Goal: Information Seeking & Learning: Find specific fact

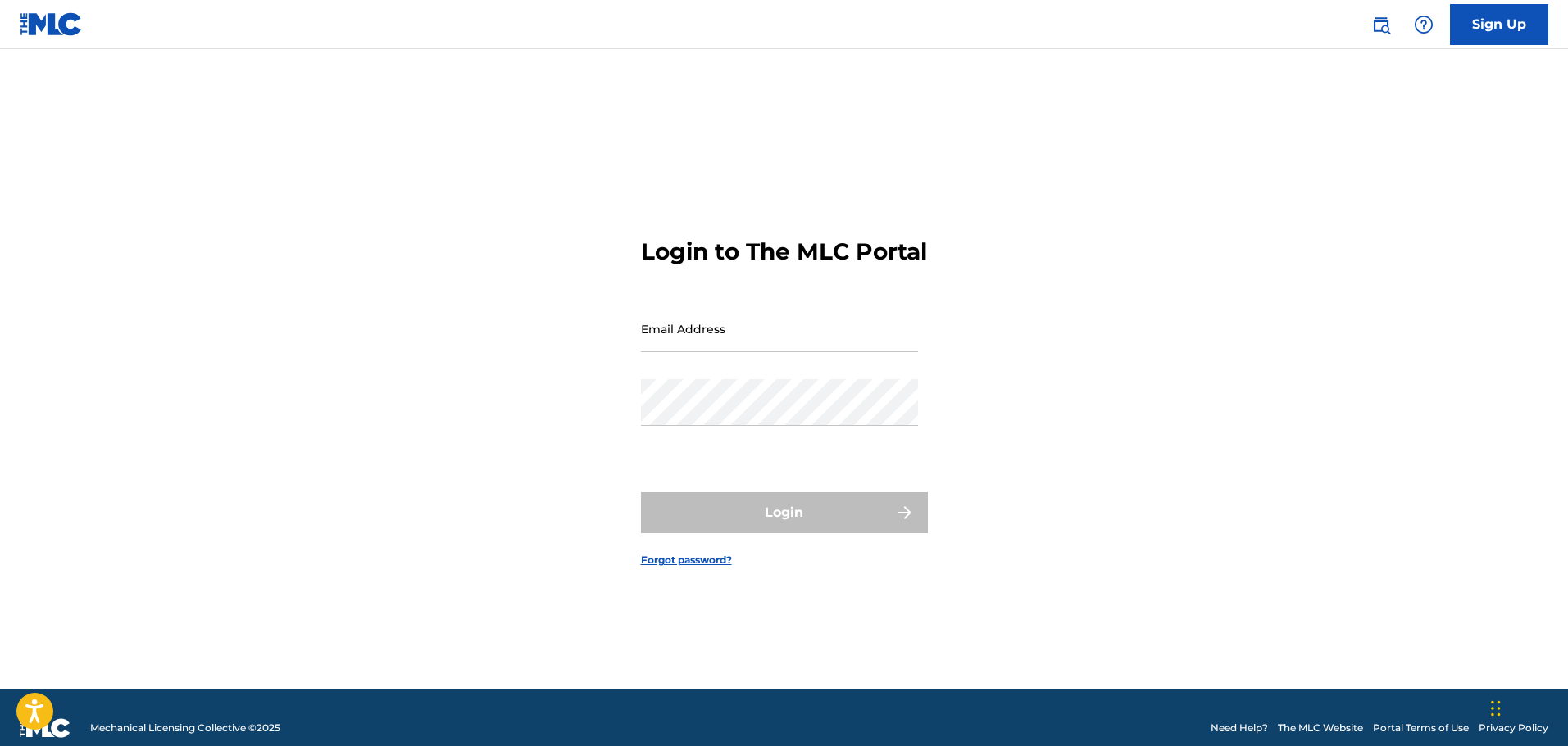
drag, startPoint x: 1373, startPoint y: 28, endPoint x: 1337, endPoint y: 28, distance: 36.0
click at [1373, 28] on img at bounding box center [1380, 24] width 20 height 20
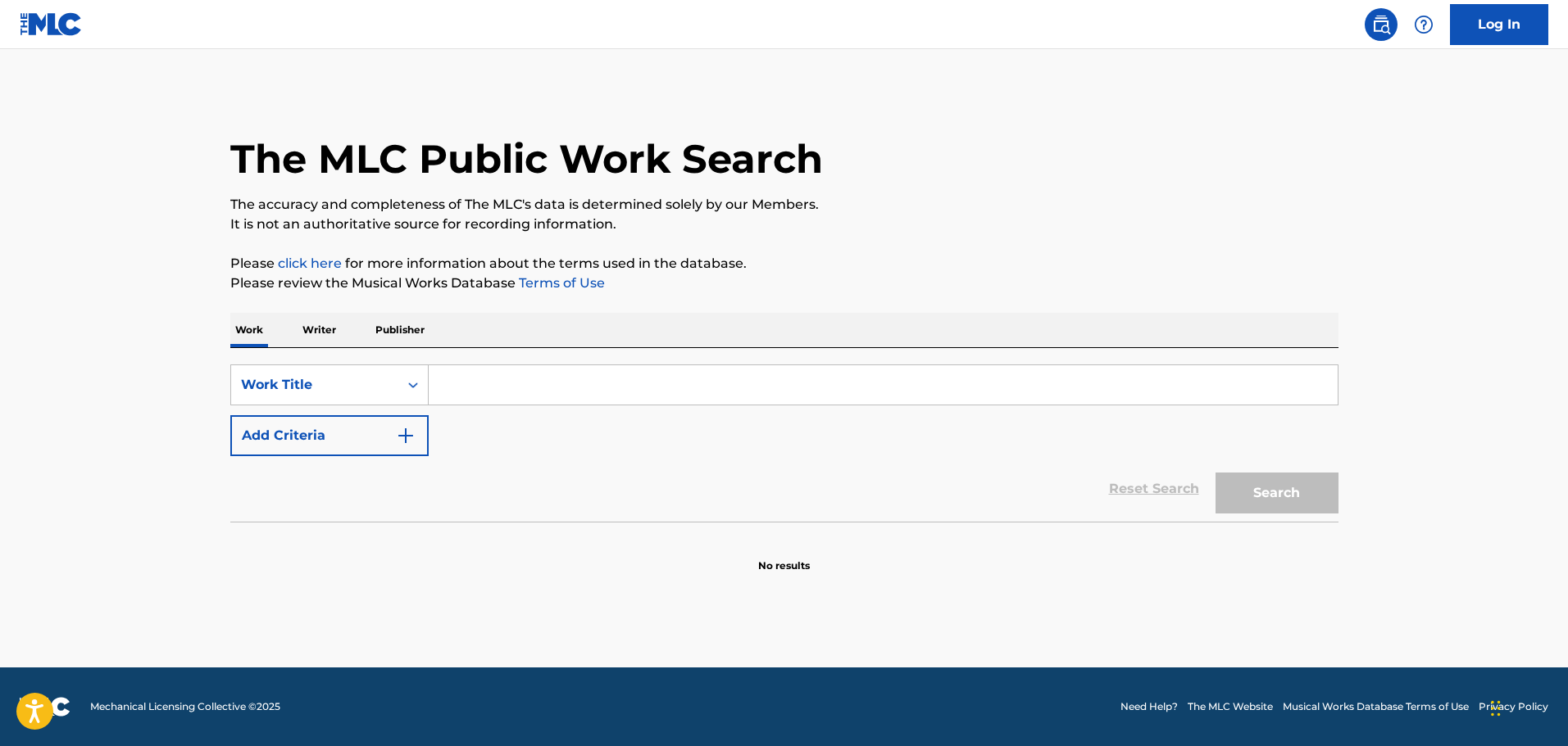
click at [575, 394] on input "Search Form" at bounding box center [883, 385] width 909 height 39
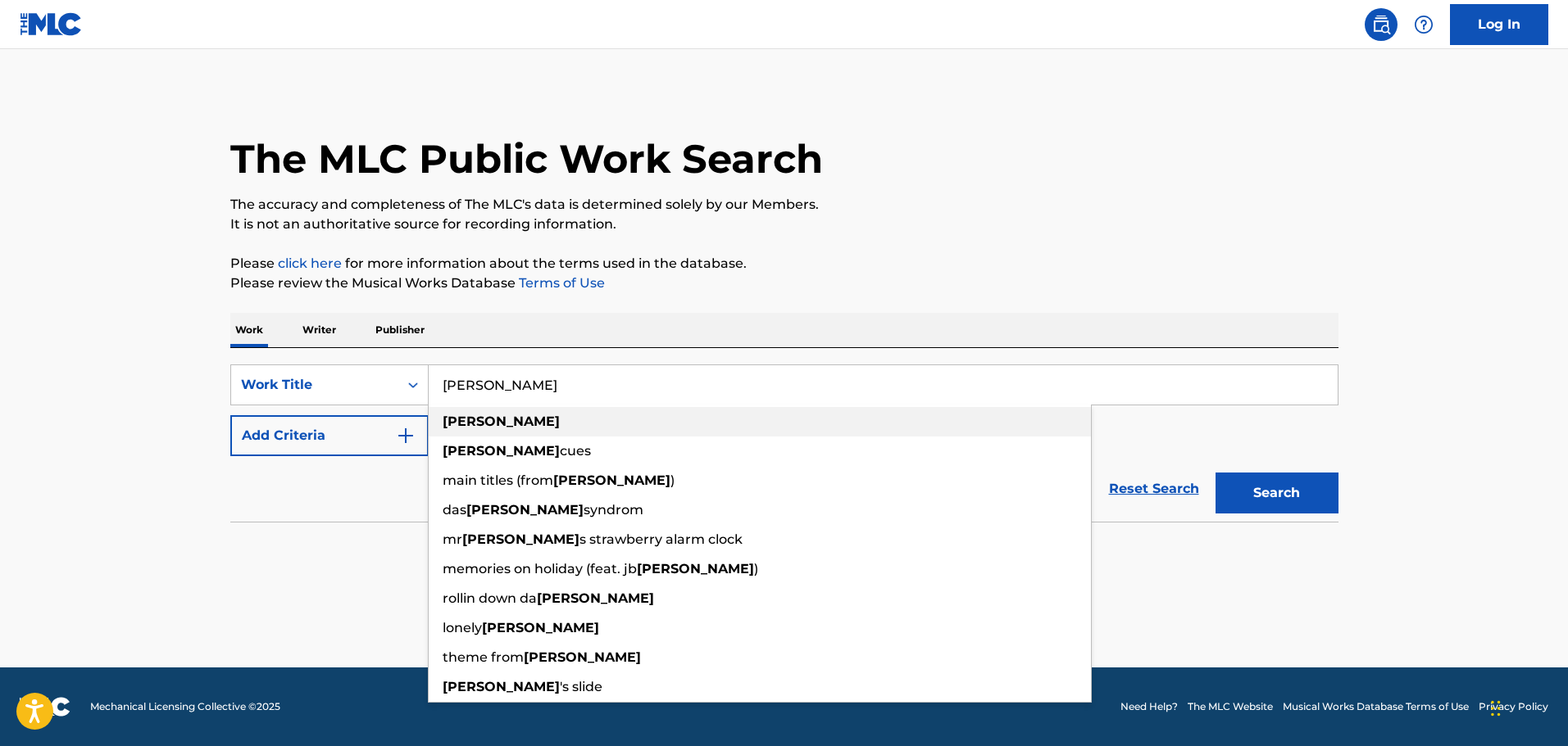
type input "brubaker"
click at [411, 436] on button "Add Criteria" at bounding box center [329, 435] width 198 height 41
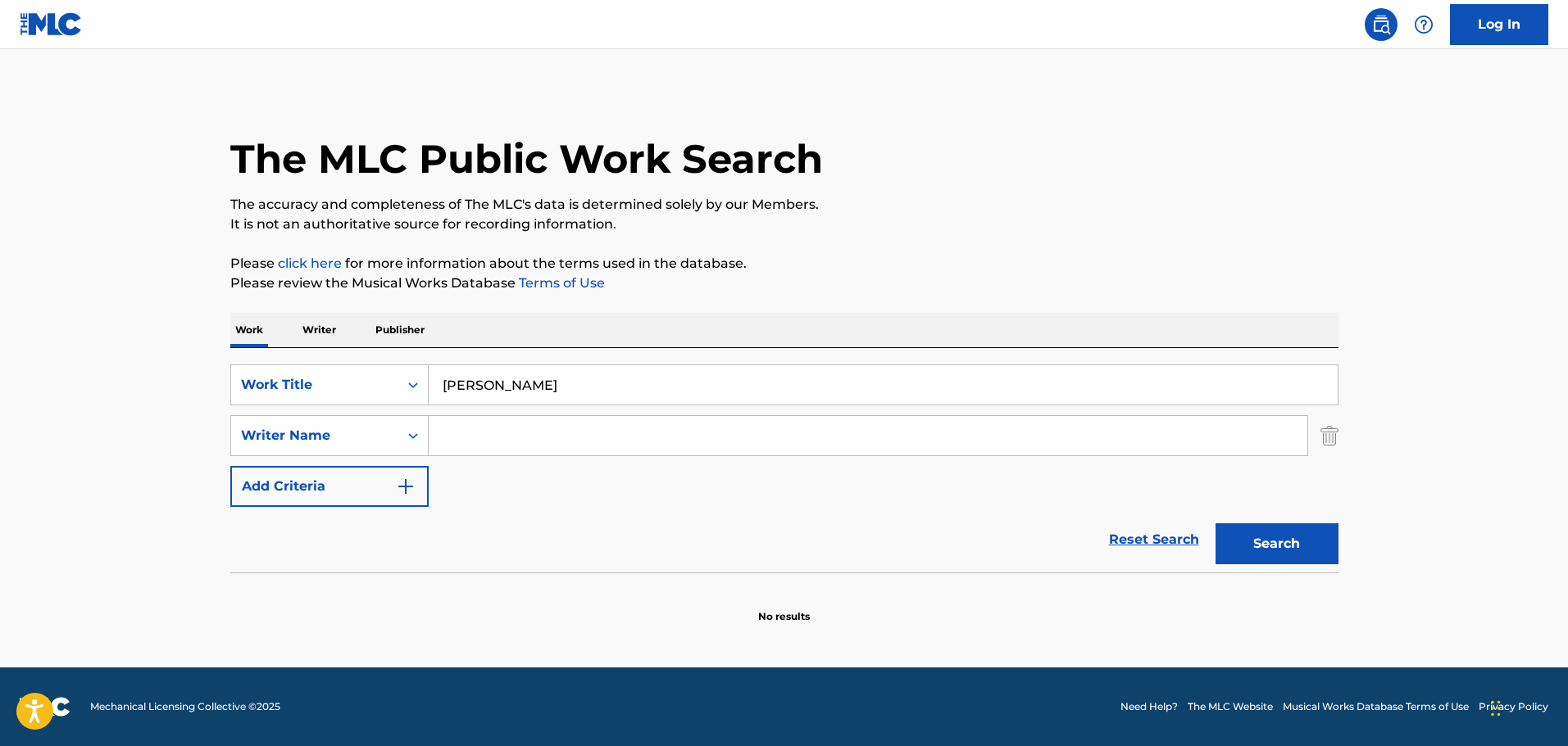
click at [471, 438] on input "Search Form" at bounding box center [868, 435] width 878 height 39
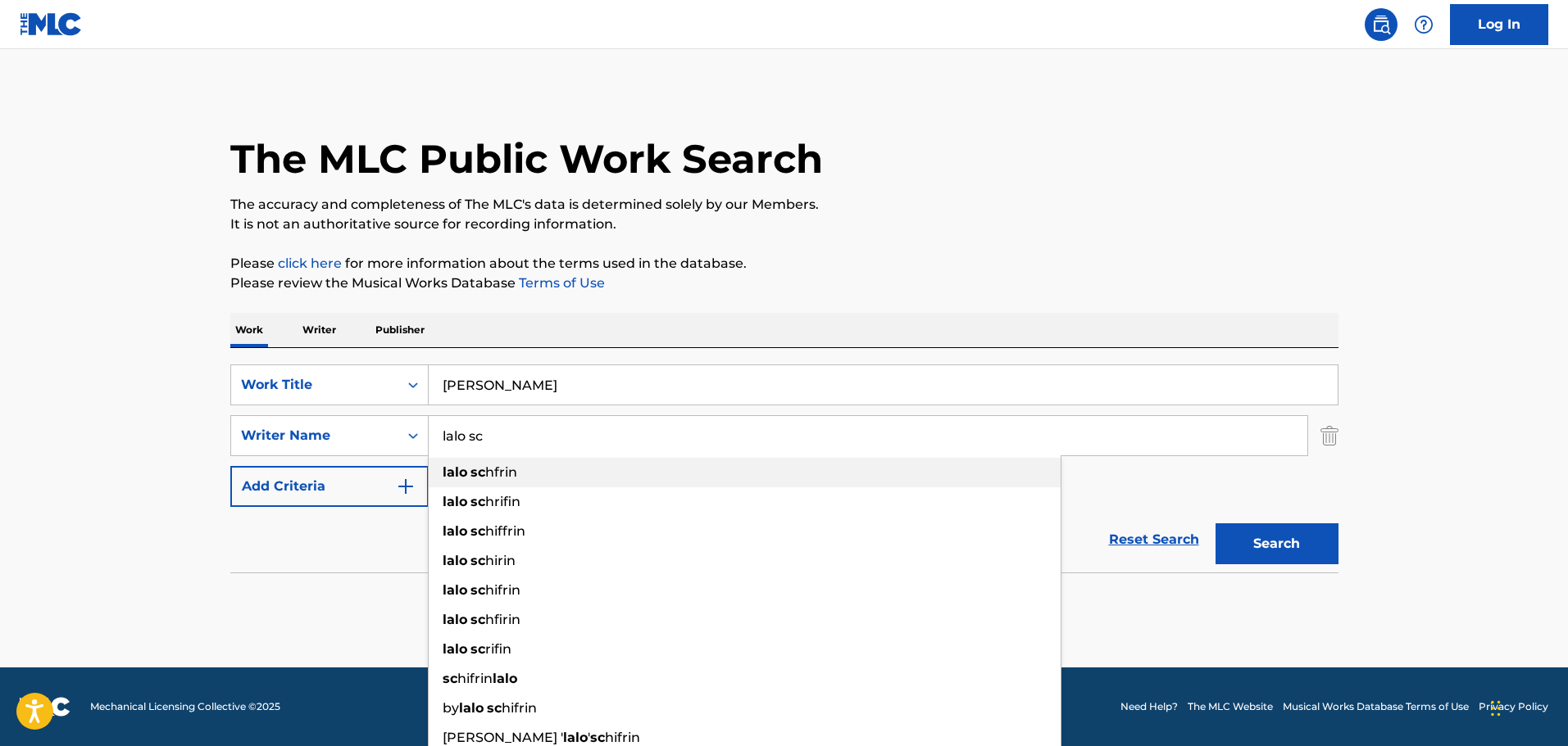
click at [503, 473] on span "hfrin" at bounding box center [501, 473] width 32 height 16
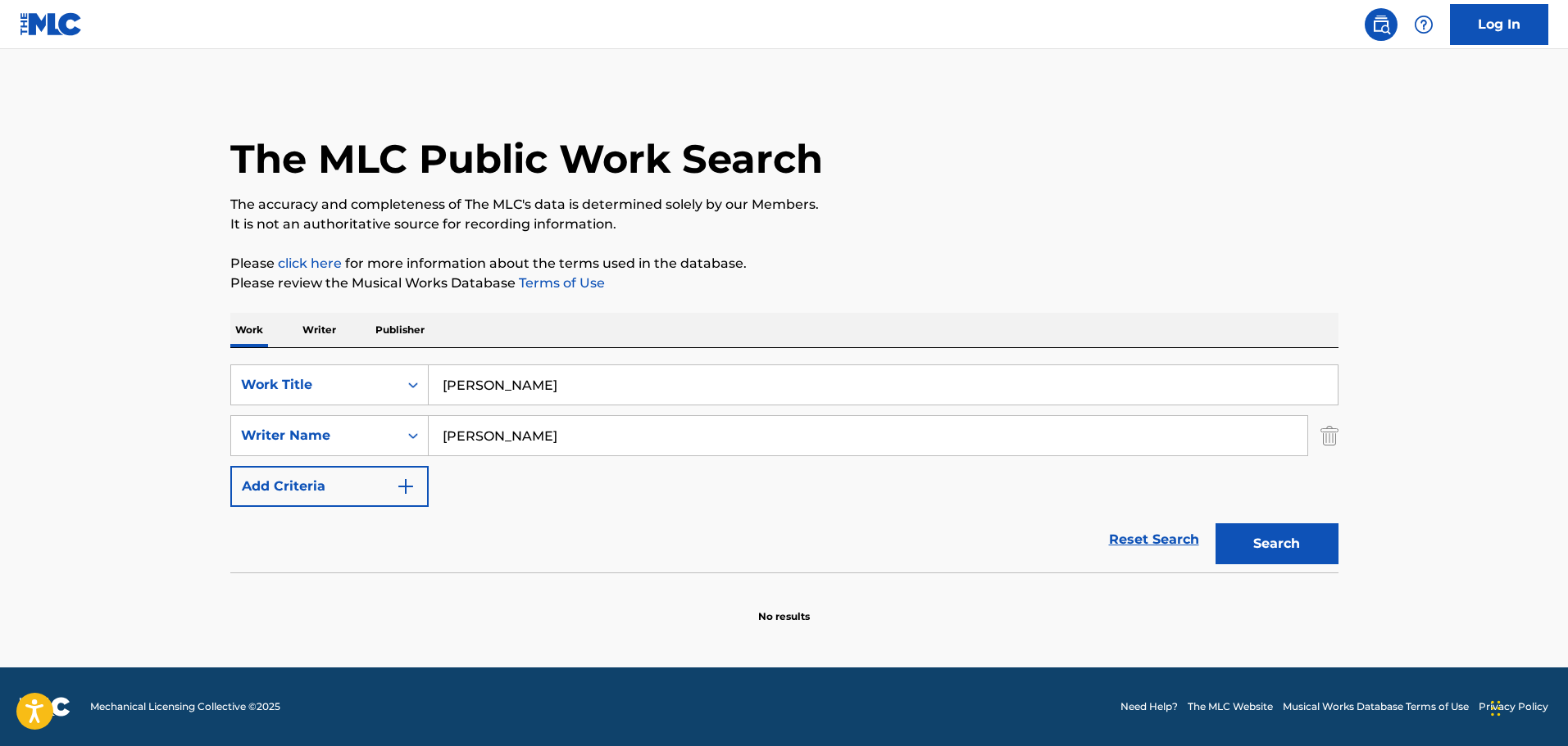
click at [1319, 519] on div "Search" at bounding box center [1273, 539] width 131 height 65
click at [1315, 534] on button "Search" at bounding box center [1277, 544] width 123 height 41
click at [492, 435] on input "lalo schfrin" at bounding box center [868, 435] width 878 height 39
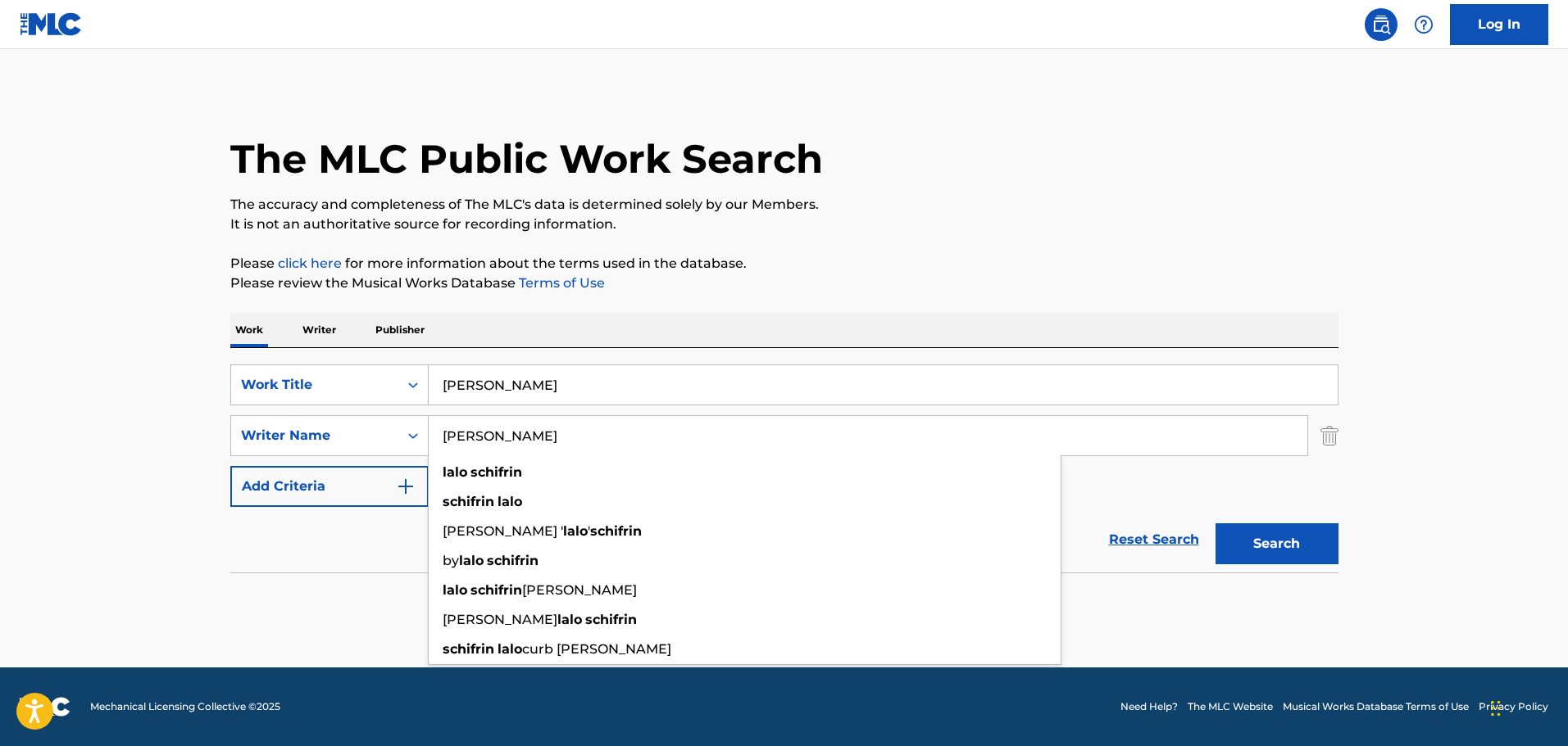
type input "lalo schifrin"
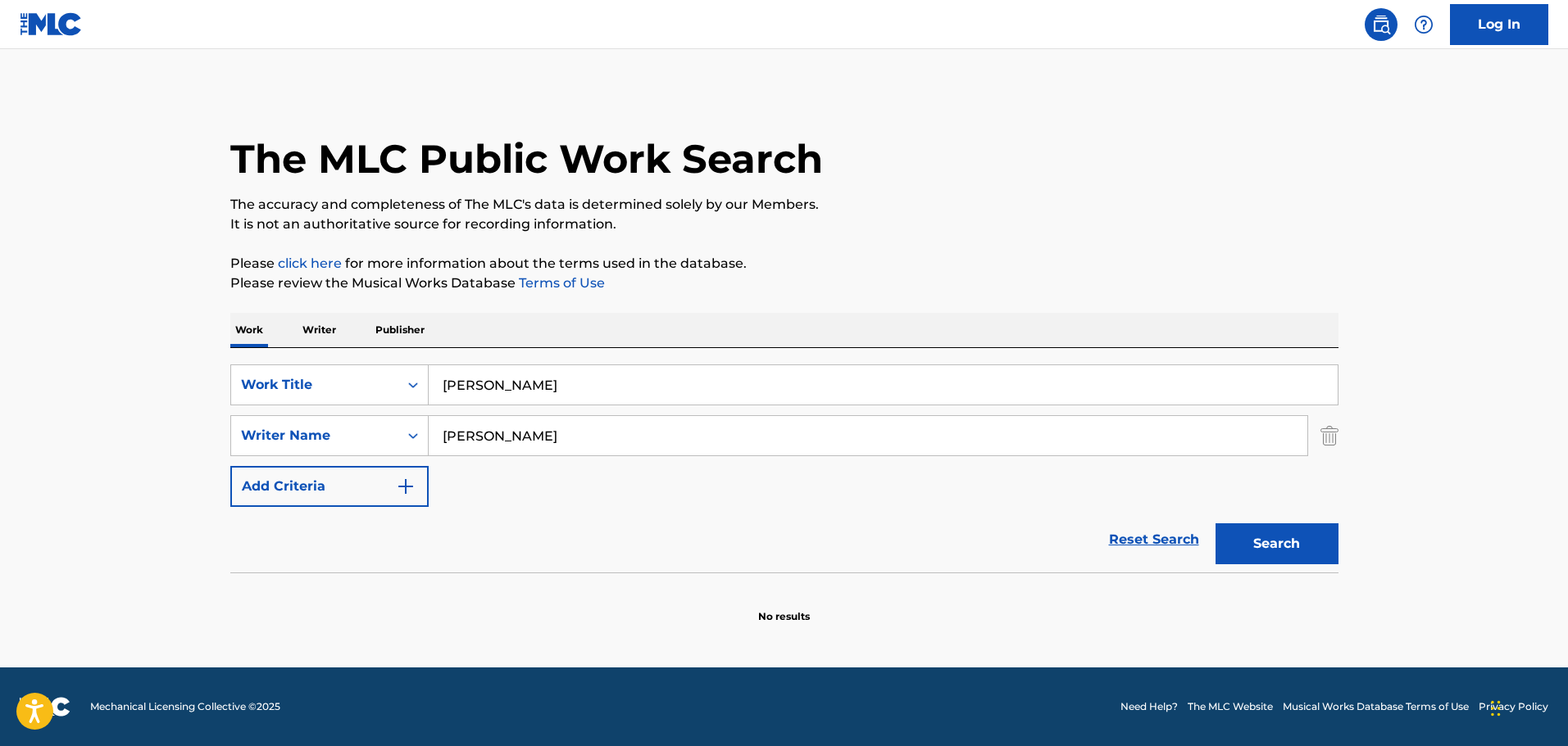
click at [1268, 533] on button "Search" at bounding box center [1277, 544] width 123 height 41
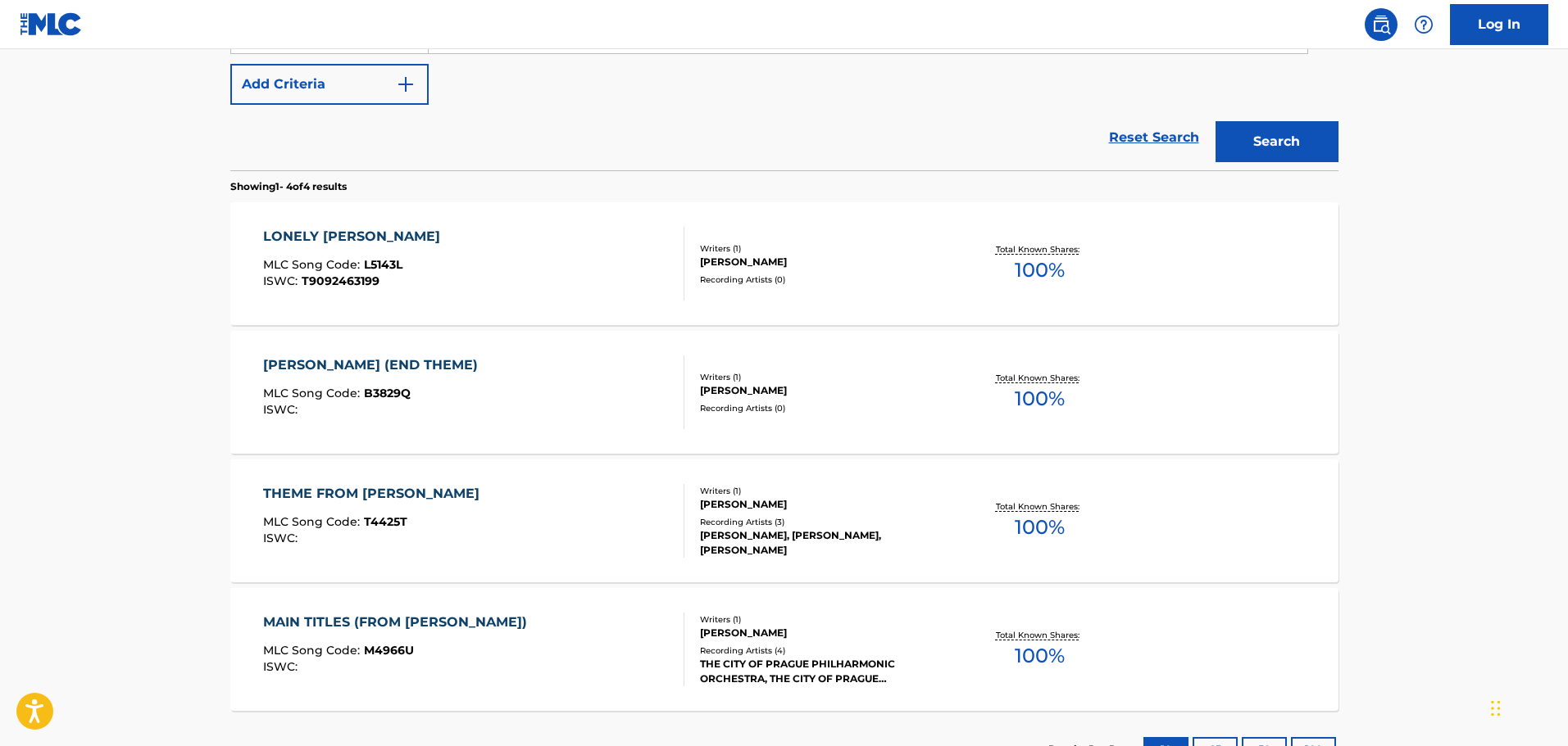
scroll to position [491, 0]
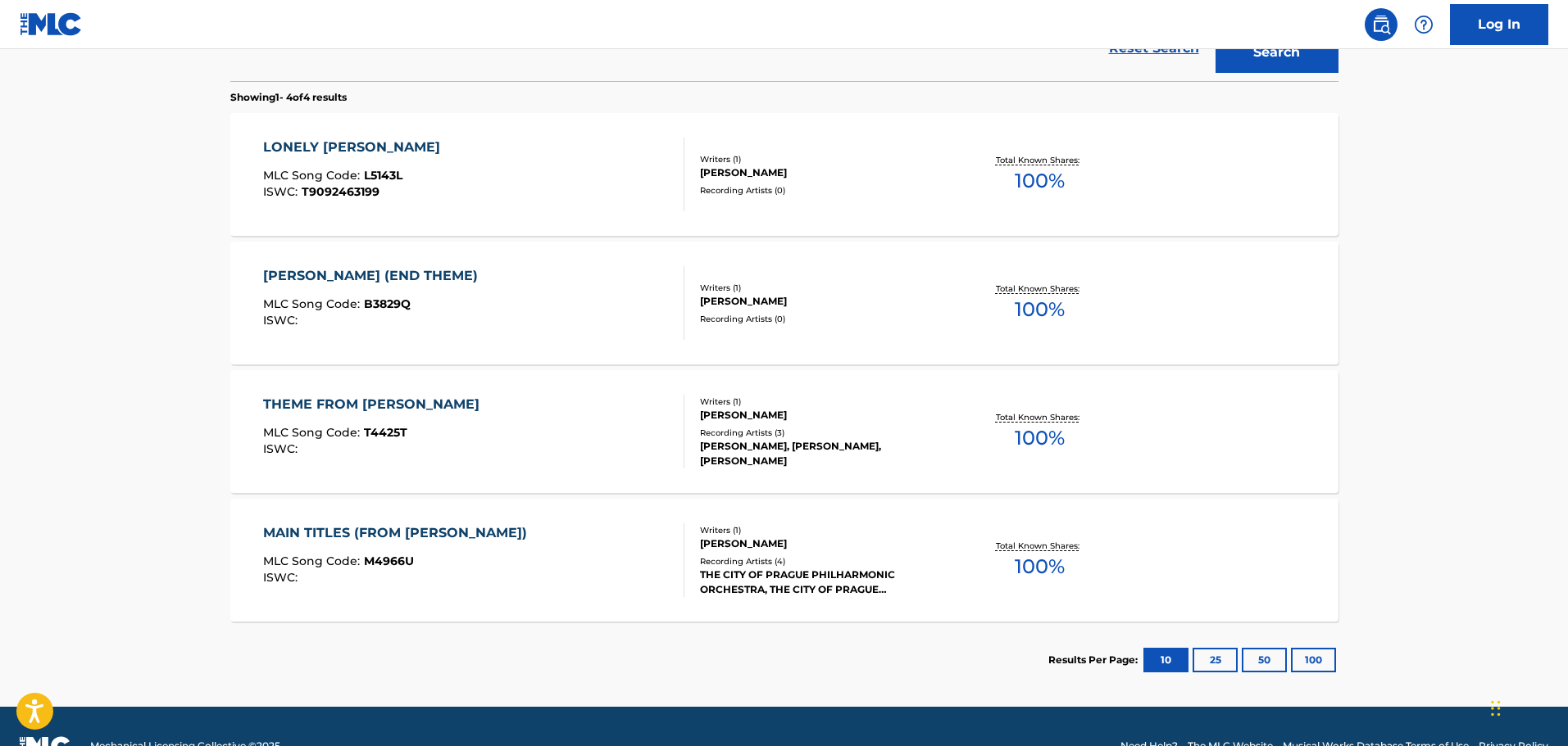
click at [557, 403] on div "THEME FROM BRUBAKER MLC Song Code : T4425T ISWC :" at bounding box center [473, 432] width 421 height 74
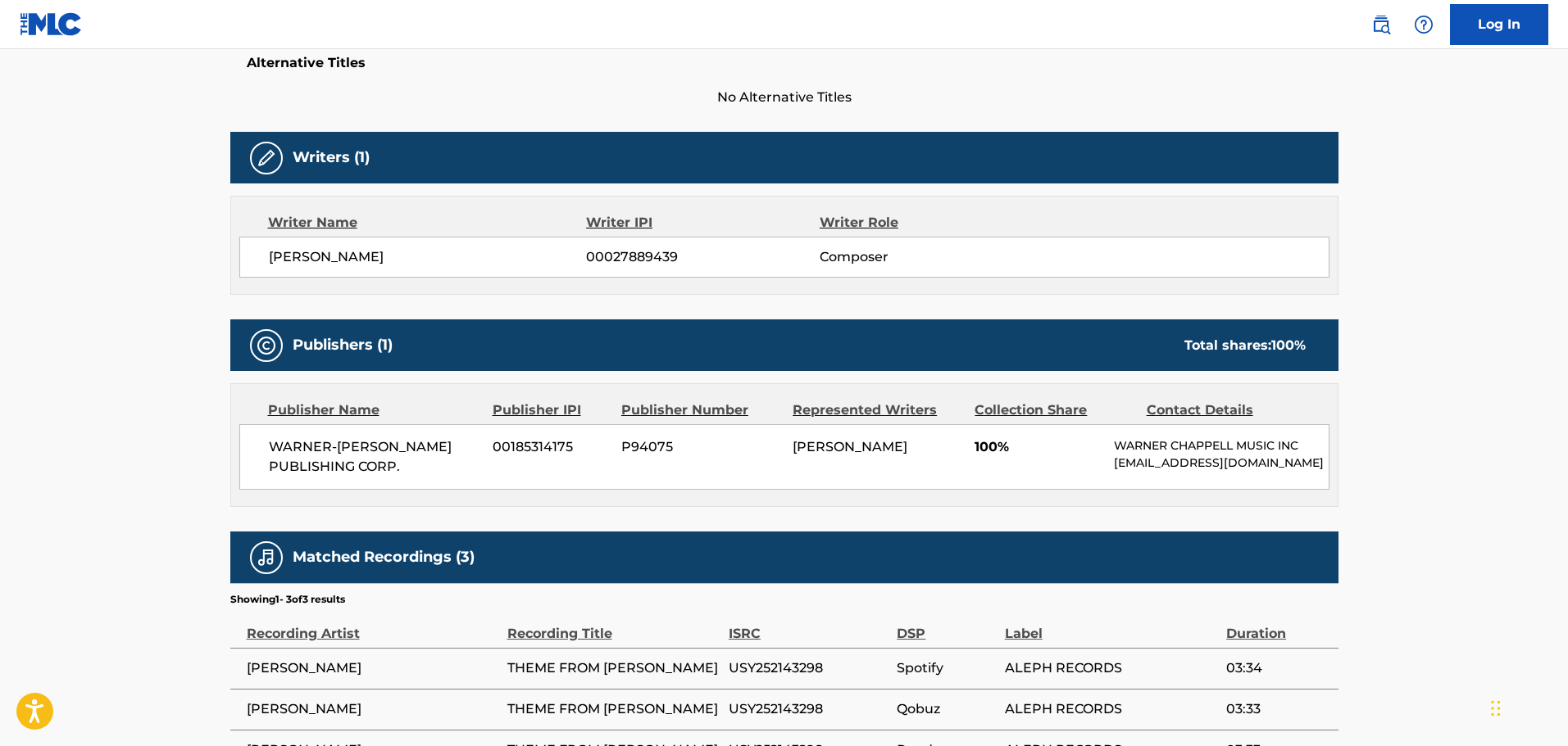
scroll to position [491, 0]
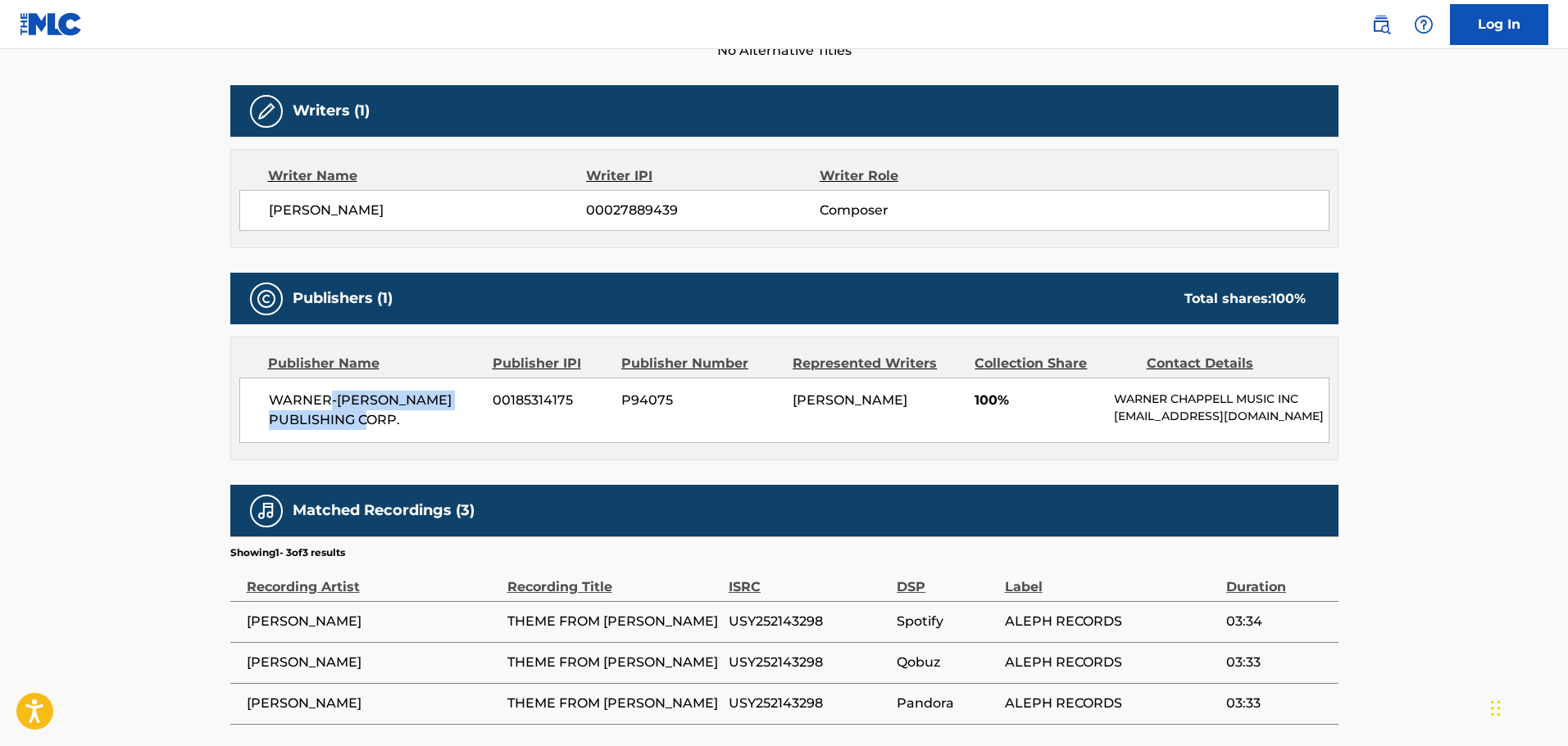
drag, startPoint x: 331, startPoint y: 389, endPoint x: 423, endPoint y: 418, distance: 96.5
click at [410, 415] on div "WARNER-TAMERLANE PUBLISHING CORP. 00185314175 P94075 LALO SCHIFRIN 100% WARNER …" at bounding box center [784, 410] width 1090 height 65
click at [461, 422] on span "WARNER-TAMERLANE PUBLISHING CORP." at bounding box center [374, 410] width 212 height 39
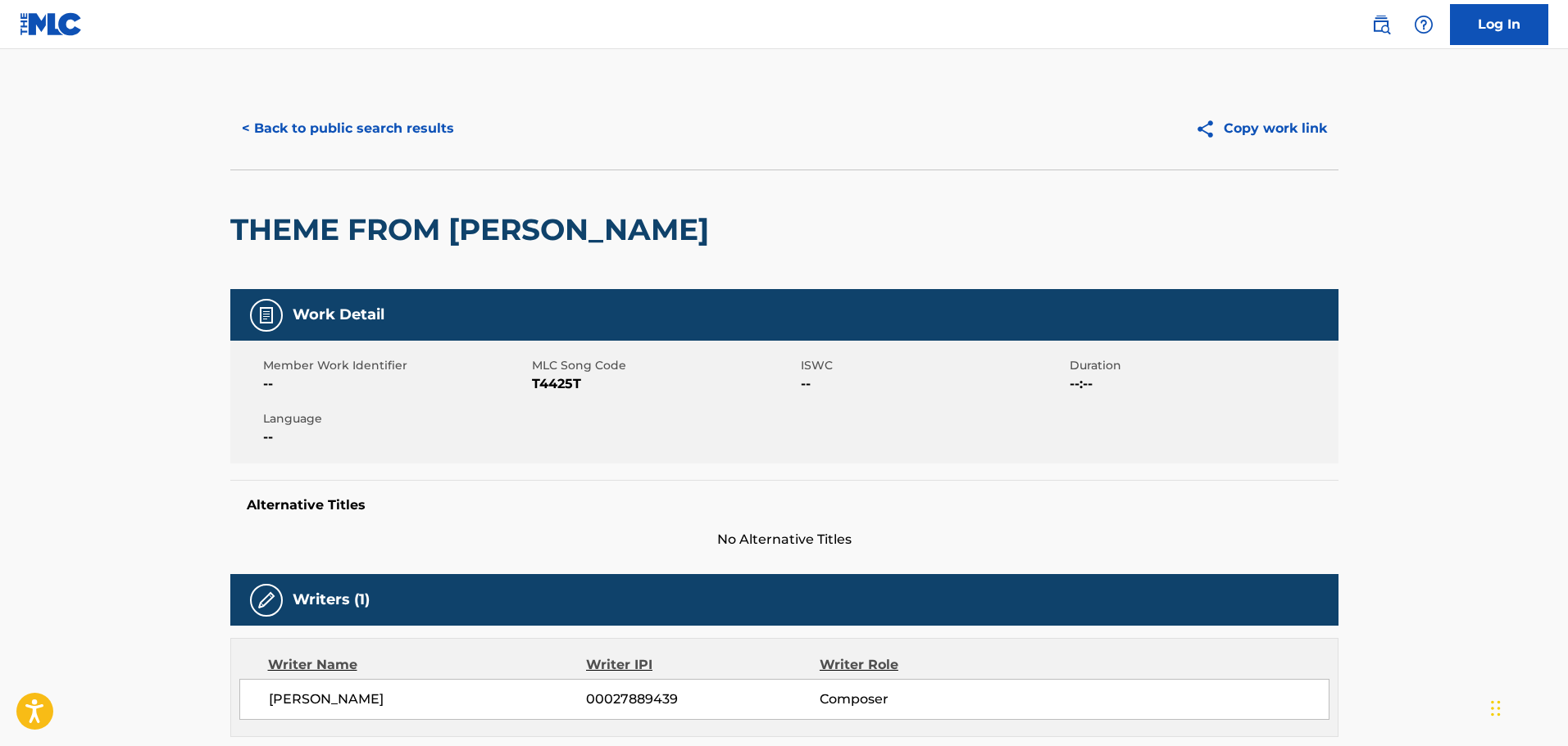
scroll to position [0, 0]
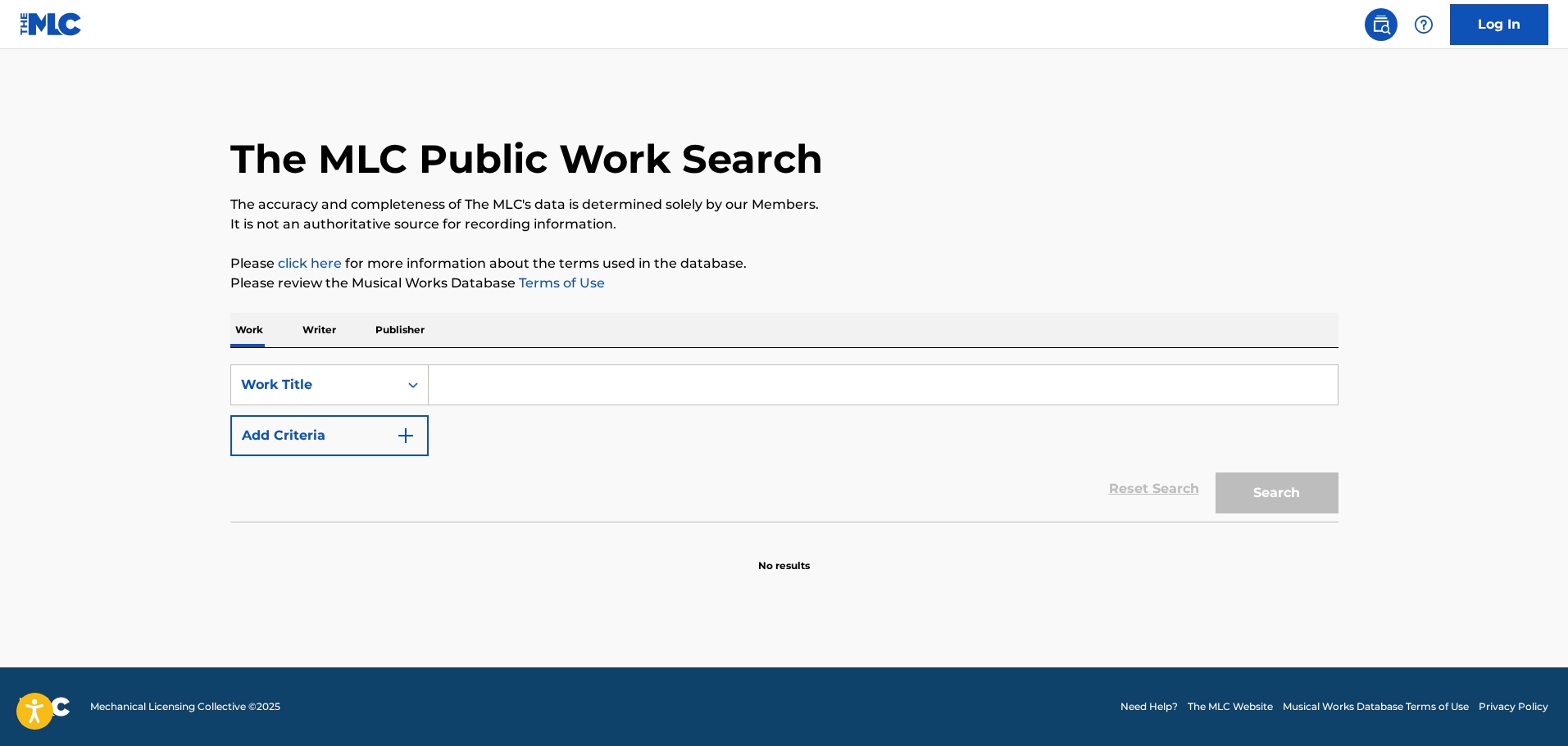
click at [380, 435] on button "Add Criteria" at bounding box center [329, 435] width 198 height 41
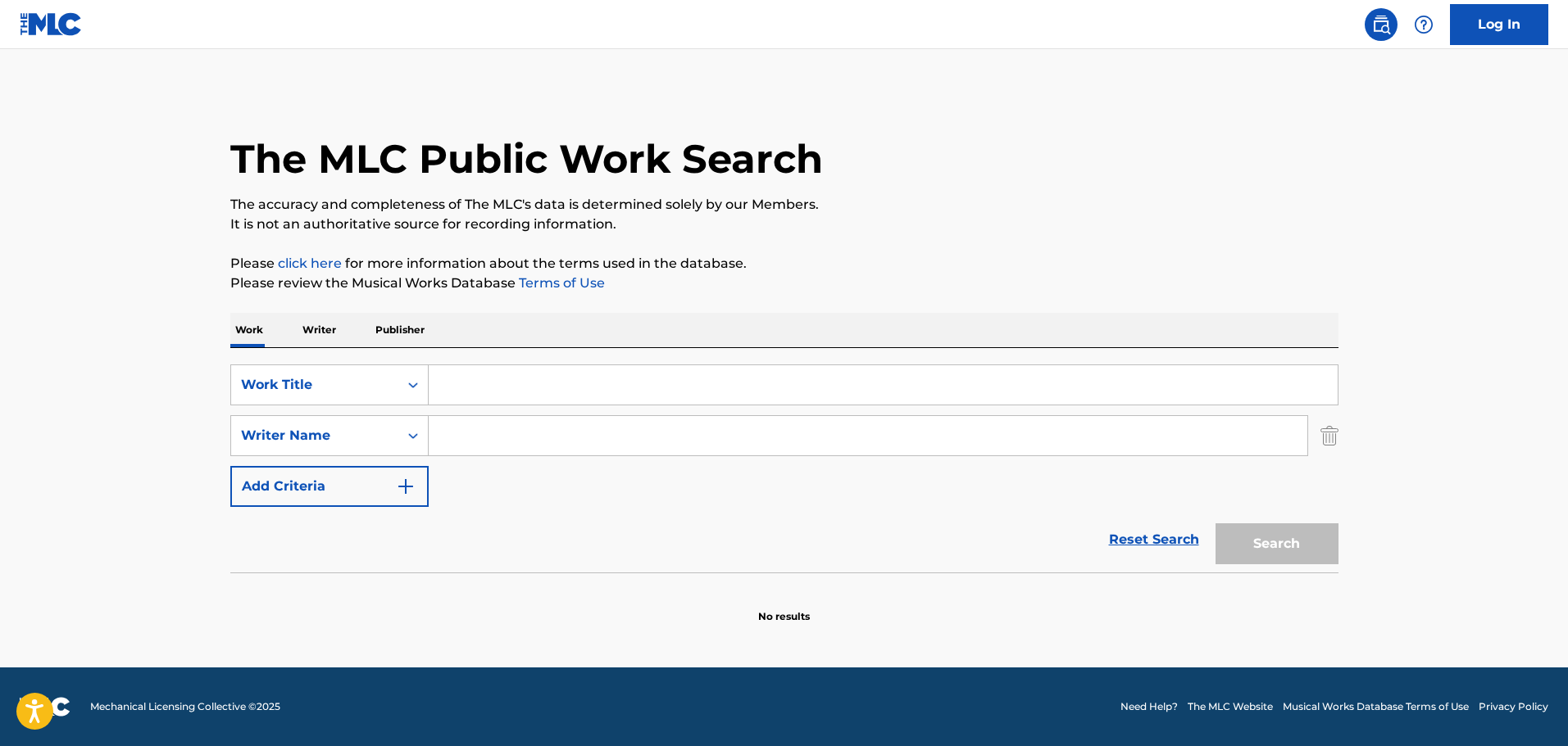
click at [522, 403] on input "Search Form" at bounding box center [883, 385] width 909 height 39
paste input "Burning the Plantation"
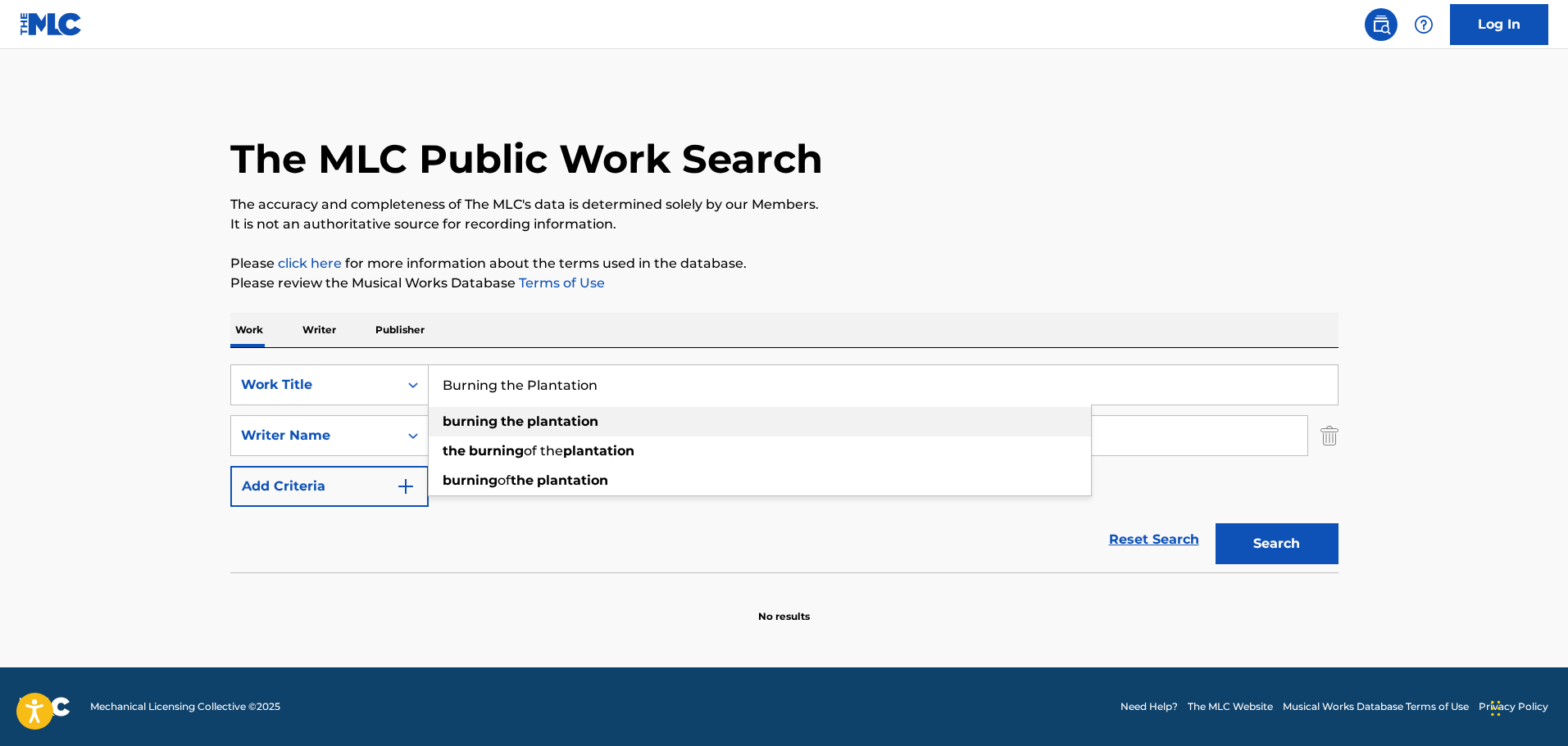
click at [642, 421] on div "burning the plantation" at bounding box center [760, 422] width 662 height 29
type input "burning the plantation"
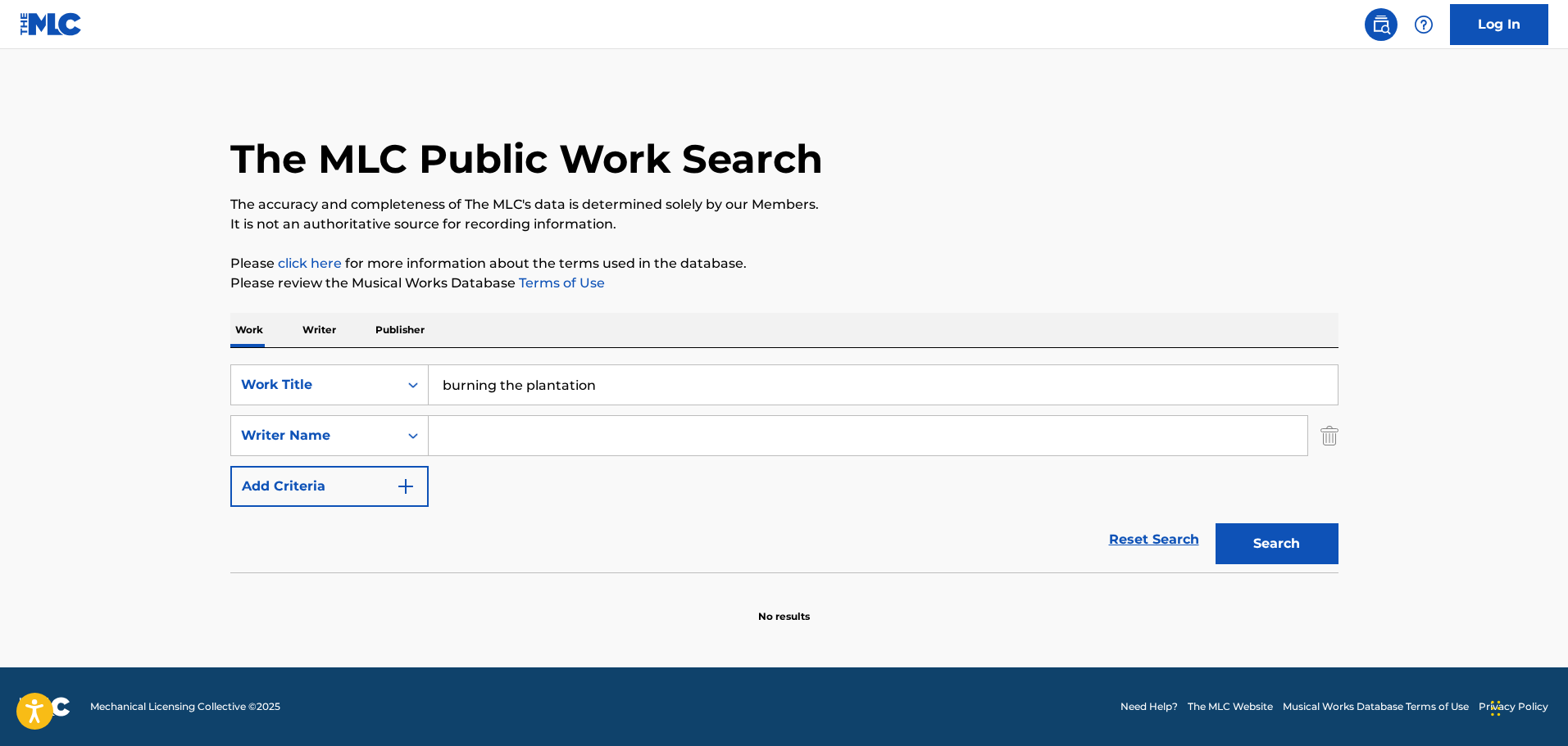
click at [564, 437] on input "Search Form" at bounding box center [868, 435] width 878 height 39
paste input "Hugo Montenegro"
type input "Hugo Montenegro"
click at [1259, 526] on button "Search" at bounding box center [1277, 544] width 123 height 41
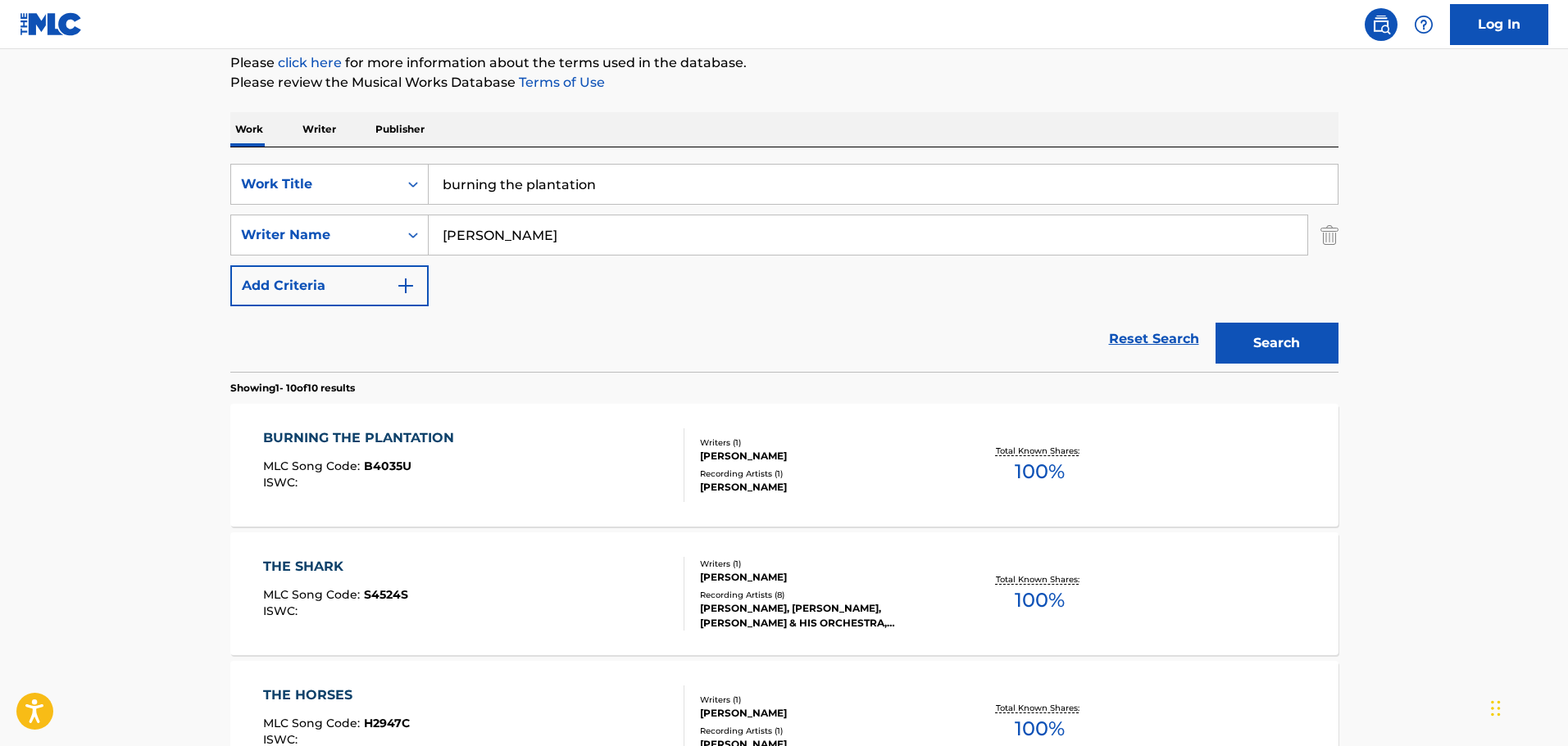
scroll to position [246, 0]
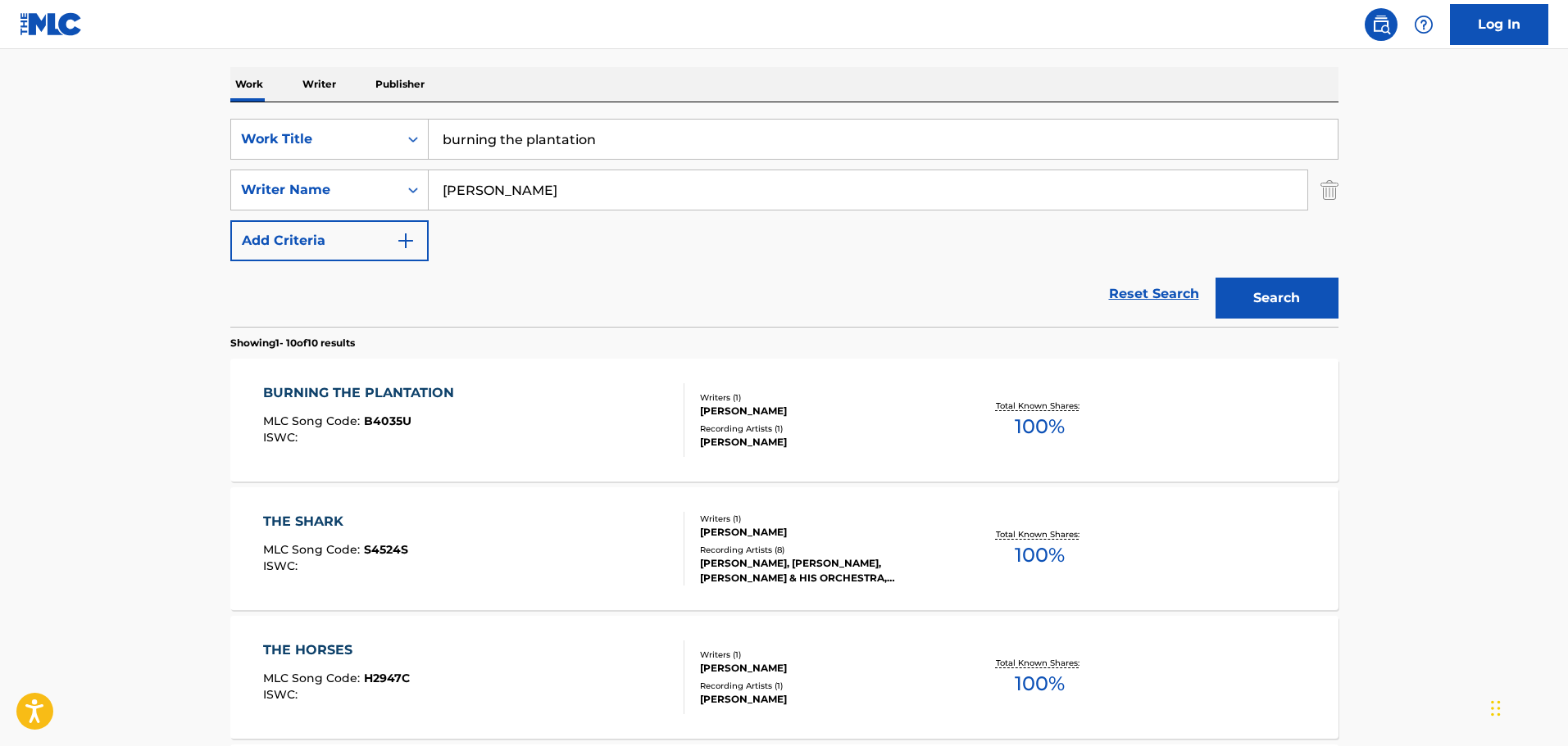
click at [450, 389] on div "BURNING THE PLANTATION" at bounding box center [362, 394] width 199 height 20
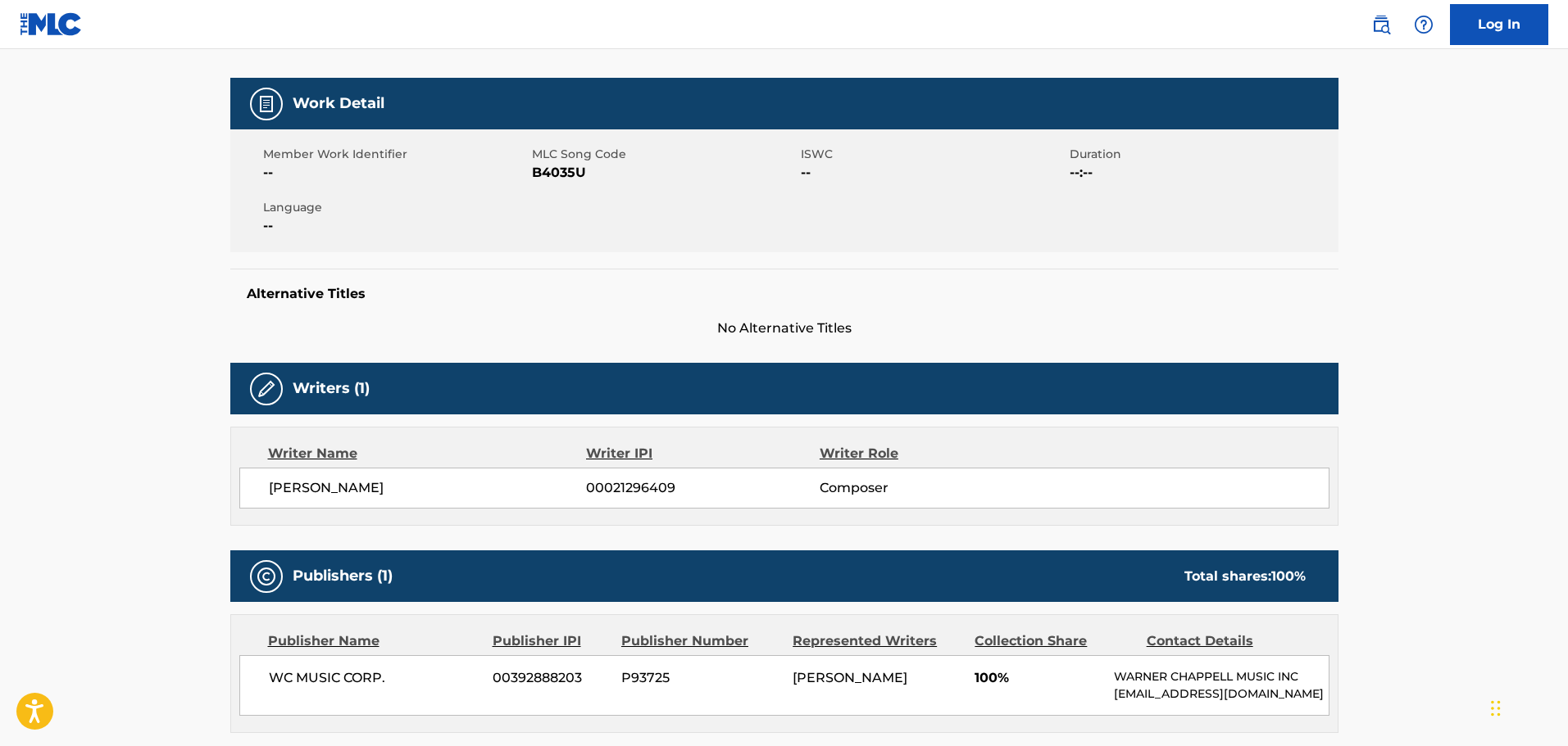
scroll to position [246, 0]
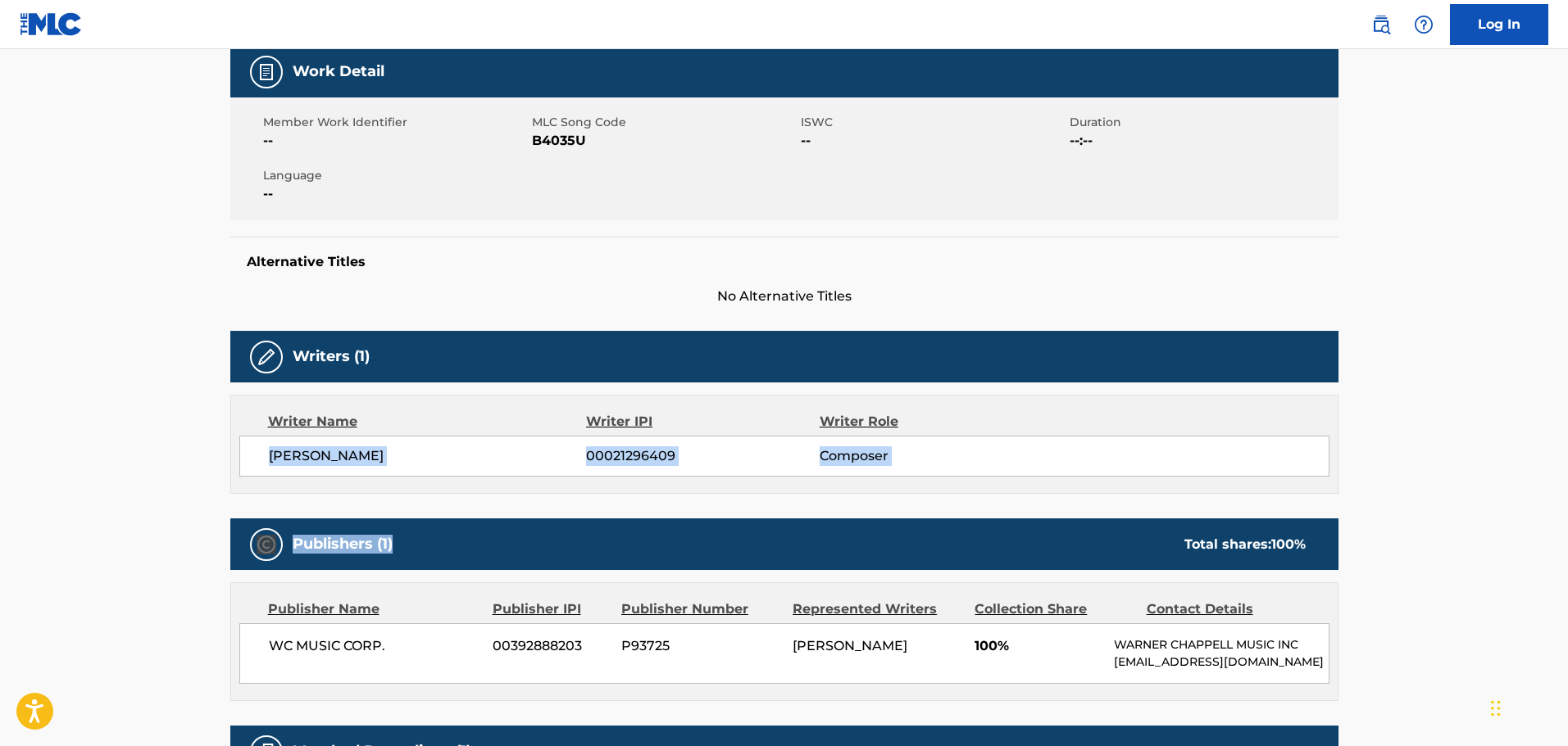
drag, startPoint x: 268, startPoint y: 476, endPoint x: 551, endPoint y: 499, distance: 283.9
click at [546, 500] on div "Work Detail Member Work Identifier -- MLC Song Code B4035U ISWC -- Duration --:…" at bounding box center [784, 465] width 1108 height 838
click at [553, 492] on div "Writer Name Writer IPI Writer Role HUGO MONTENEGRO 00021296409 Composer" at bounding box center [784, 444] width 1108 height 100
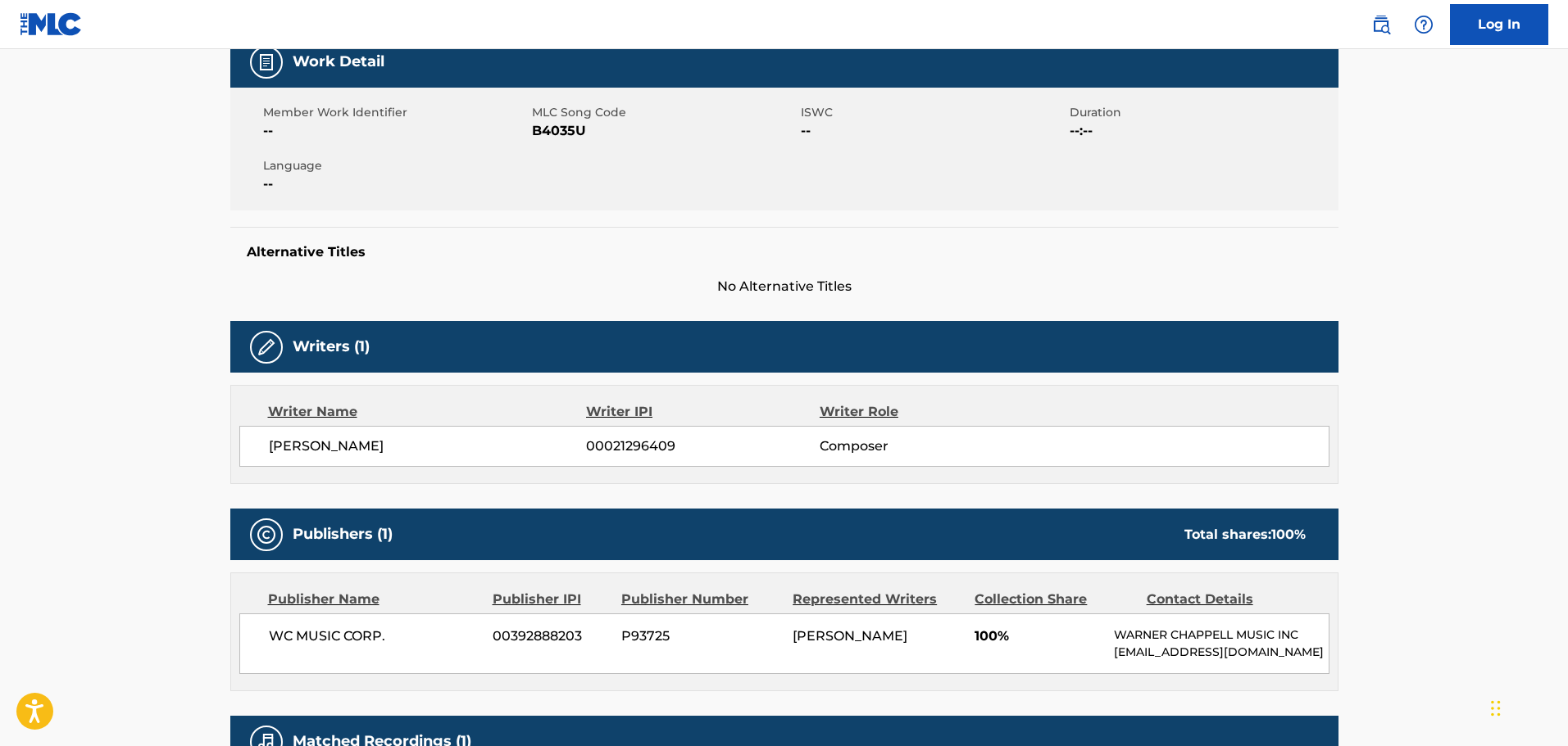
scroll to position [504, 0]
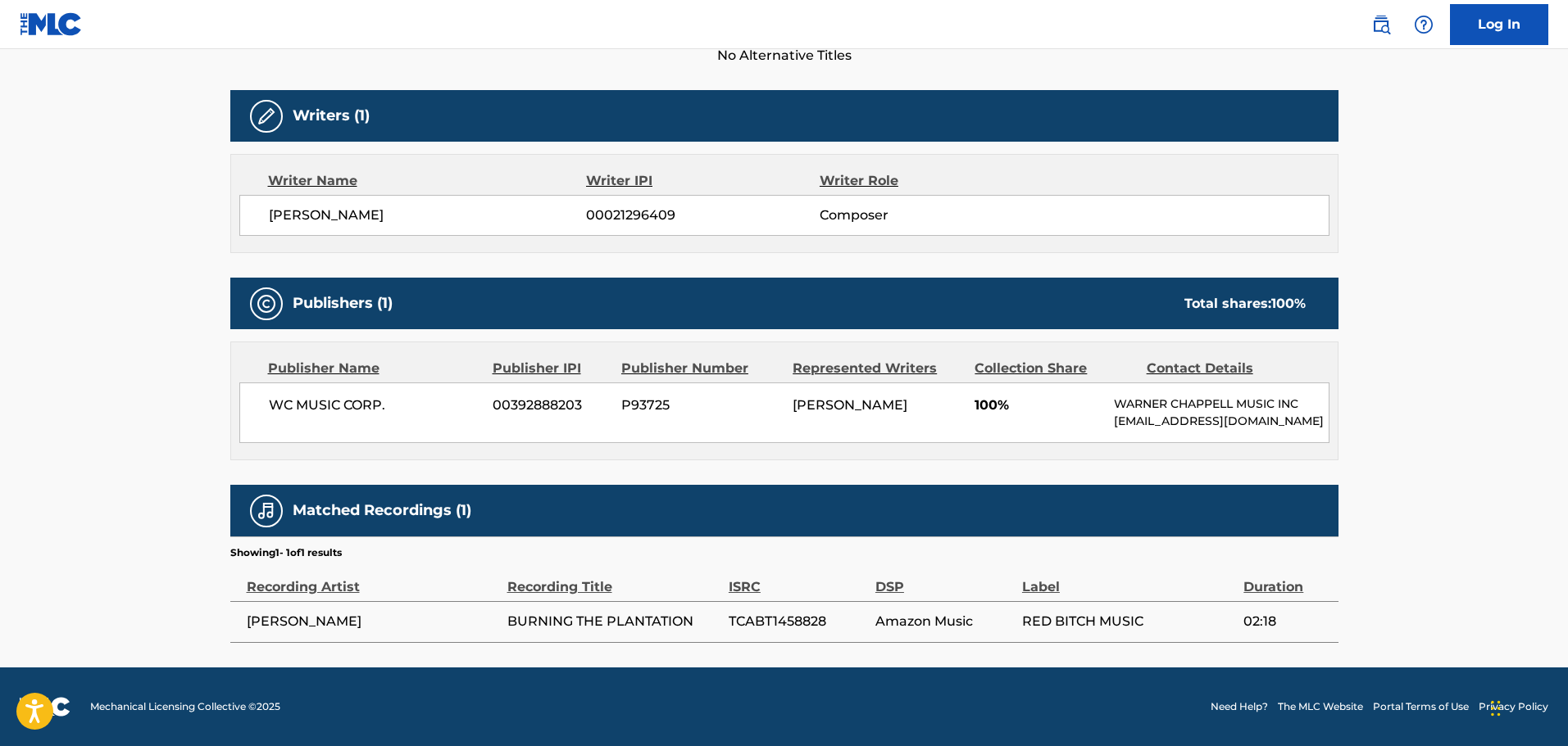
drag, startPoint x: 298, startPoint y: 389, endPoint x: 1256, endPoint y: 425, distance: 958.7
click at [1256, 425] on div "WC MUSIC CORP. 00392888203 P93725 HUGO MONTENEGRO 100% WARNER CHAPPELL MUSIC IN…" at bounding box center [784, 413] width 1090 height 61
click at [1256, 425] on p "MLC_Inquiries@warnerchappell.com" at bounding box center [1220, 422] width 214 height 18
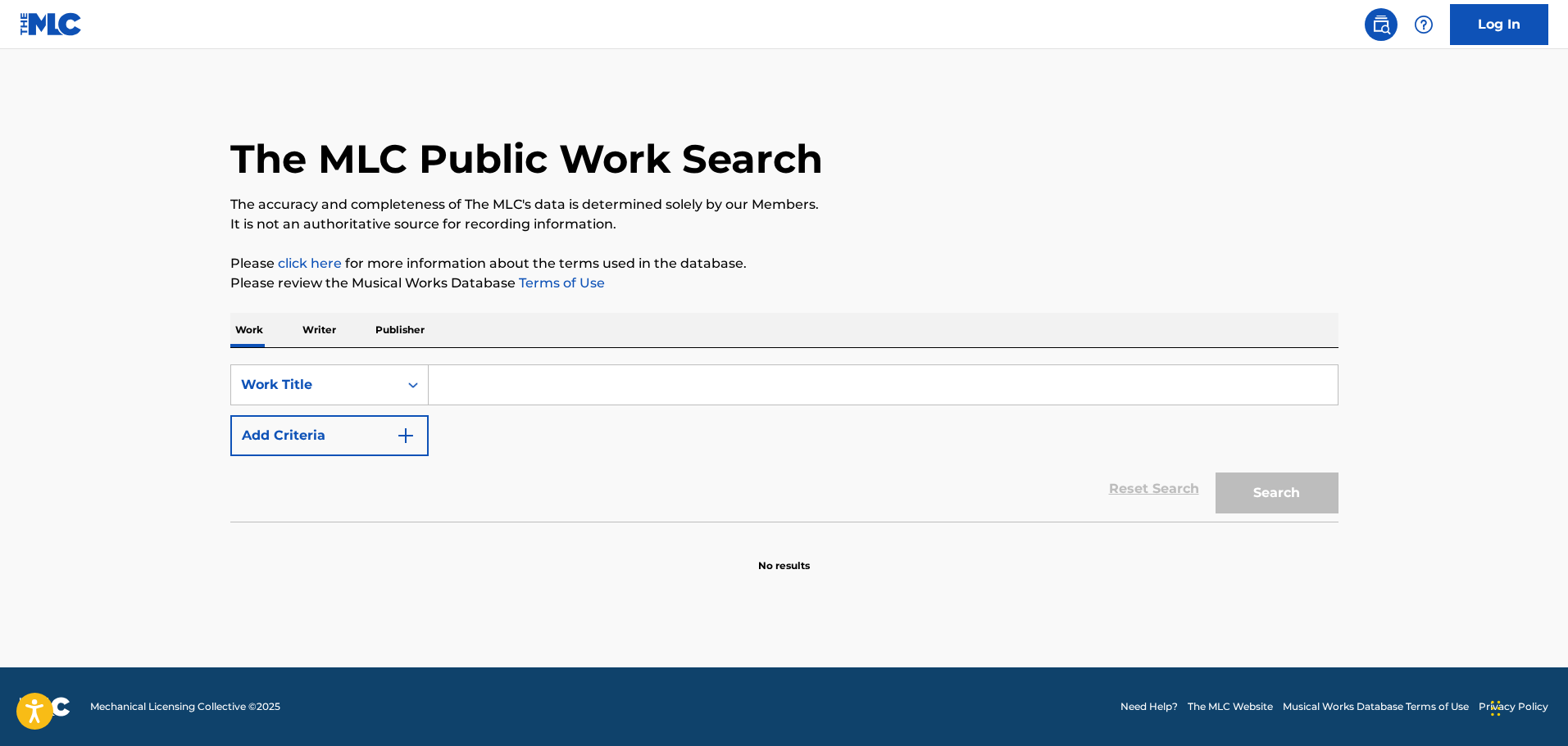
click at [553, 391] on input "Search Form" at bounding box center [883, 385] width 909 height 39
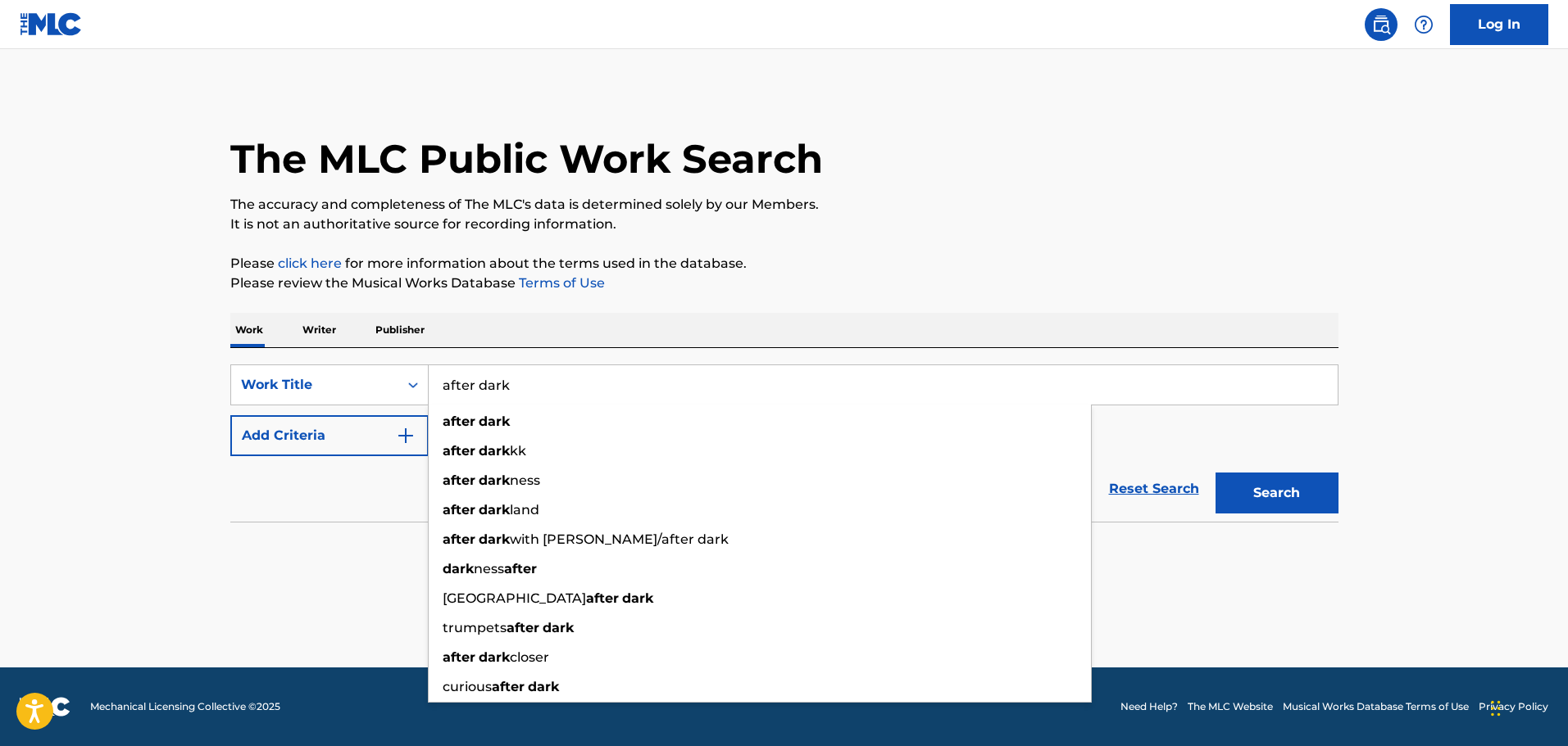
type input "after dark"
click at [1215, 473] on button "Search" at bounding box center [1277, 493] width 123 height 41
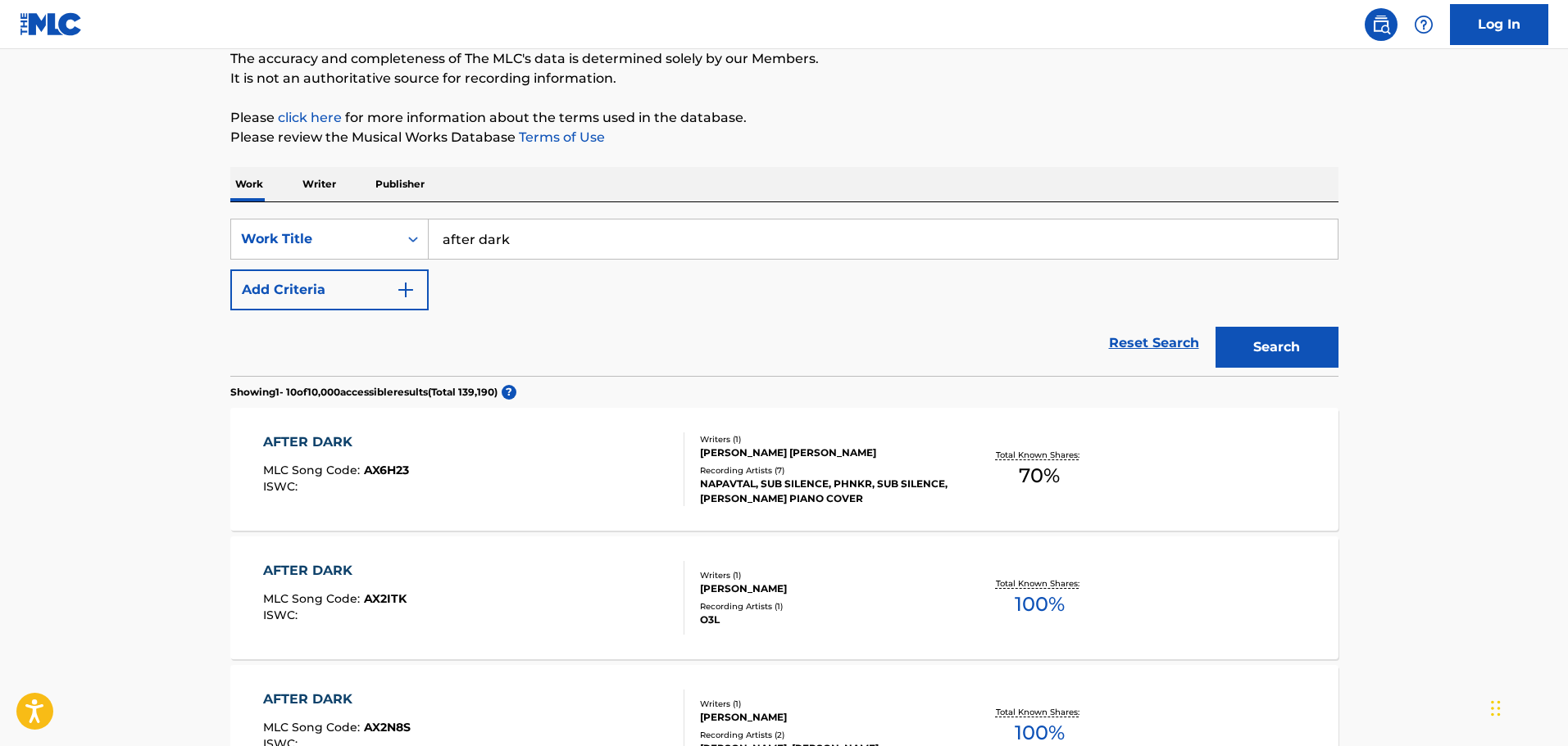
scroll to position [164, 0]
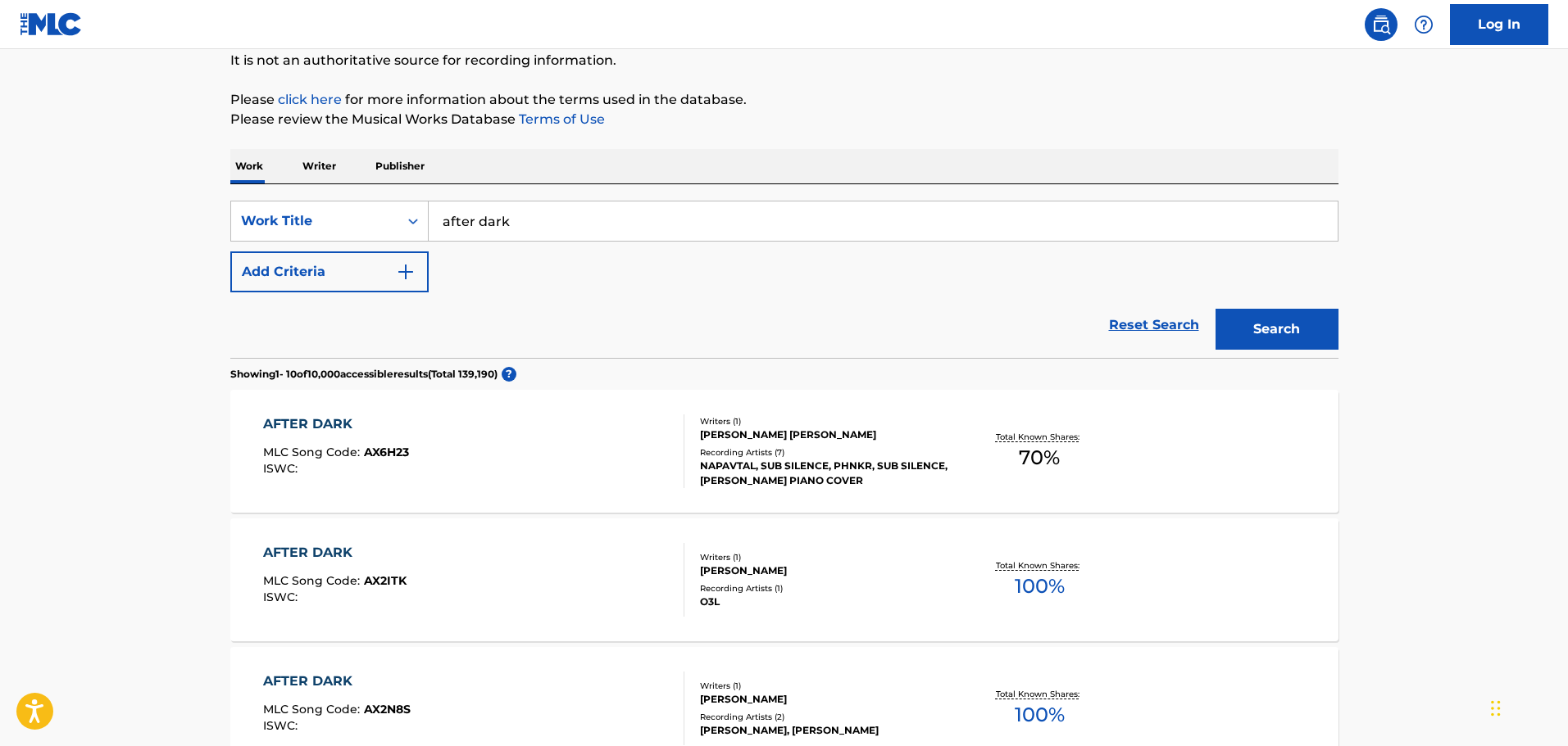
click at [369, 272] on button "Add Criteria" at bounding box center [329, 272] width 198 height 41
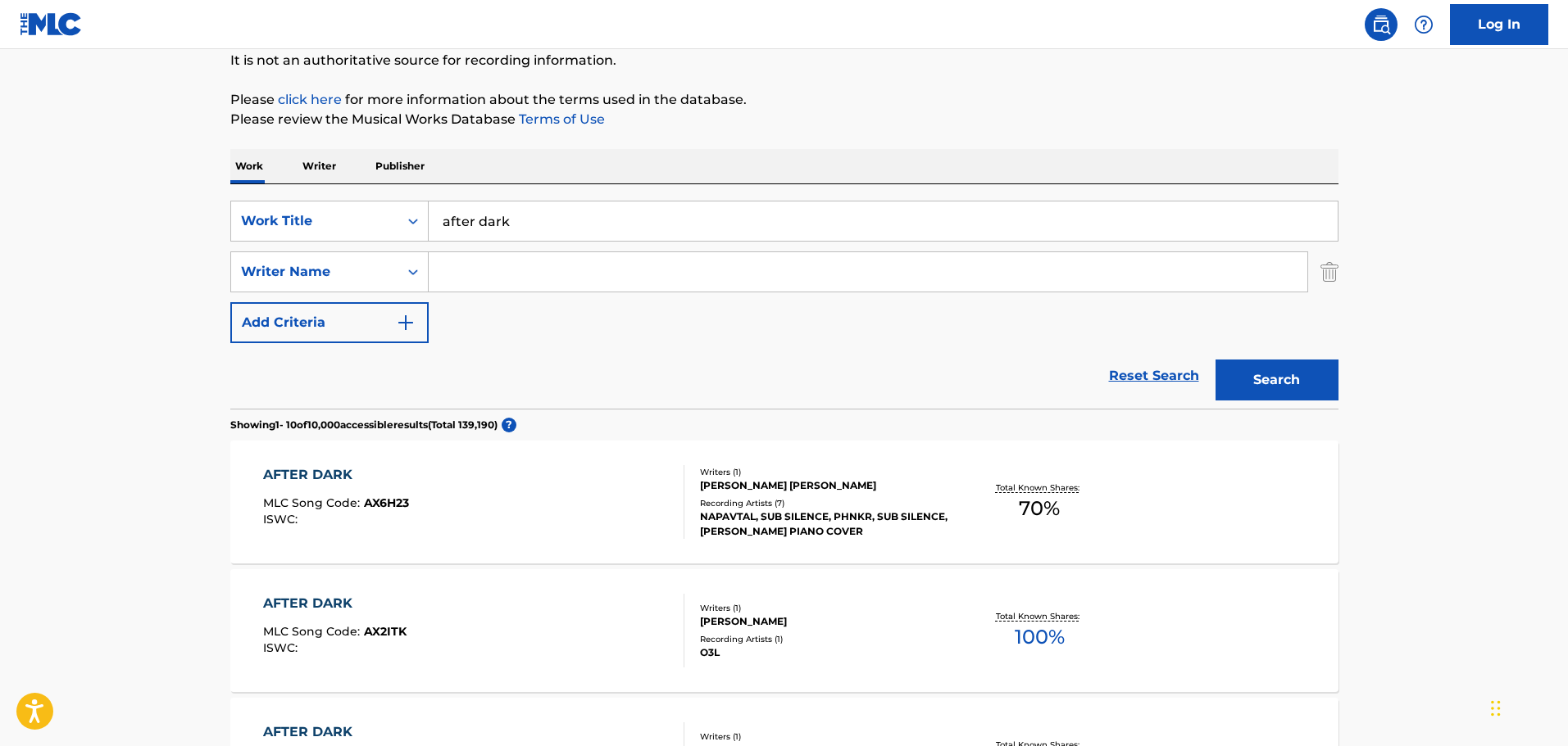
click at [531, 275] on input "Search Form" at bounding box center [868, 271] width 878 height 39
type input "indra"
click at [1215, 359] on button "Search" at bounding box center [1277, 380] width 123 height 41
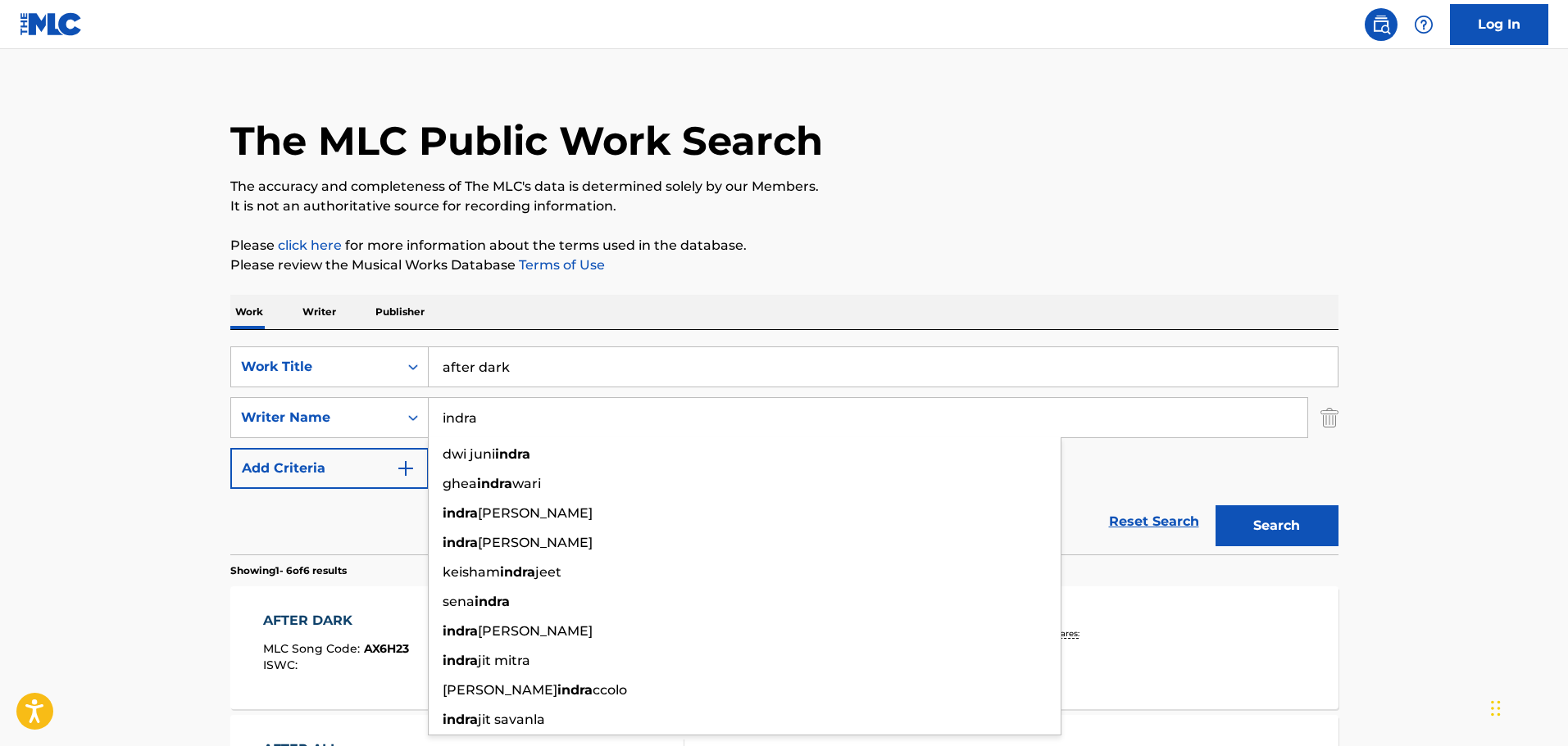
click at [35, 463] on main "The MLC Public Work Search The accuracy and completeness of The MLC's data is d…" at bounding box center [784, 734] width 1568 height 1406
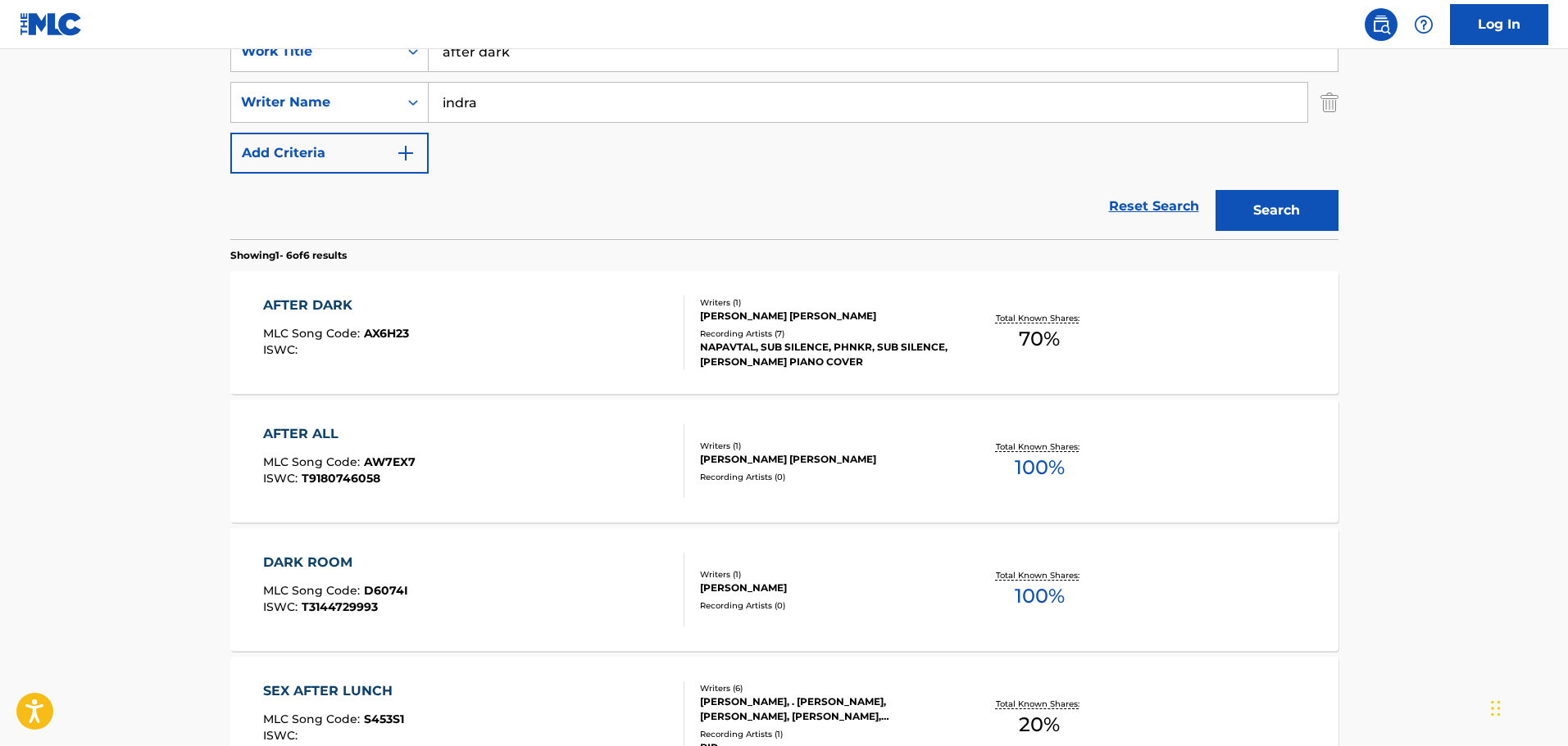
scroll to position [297, 0]
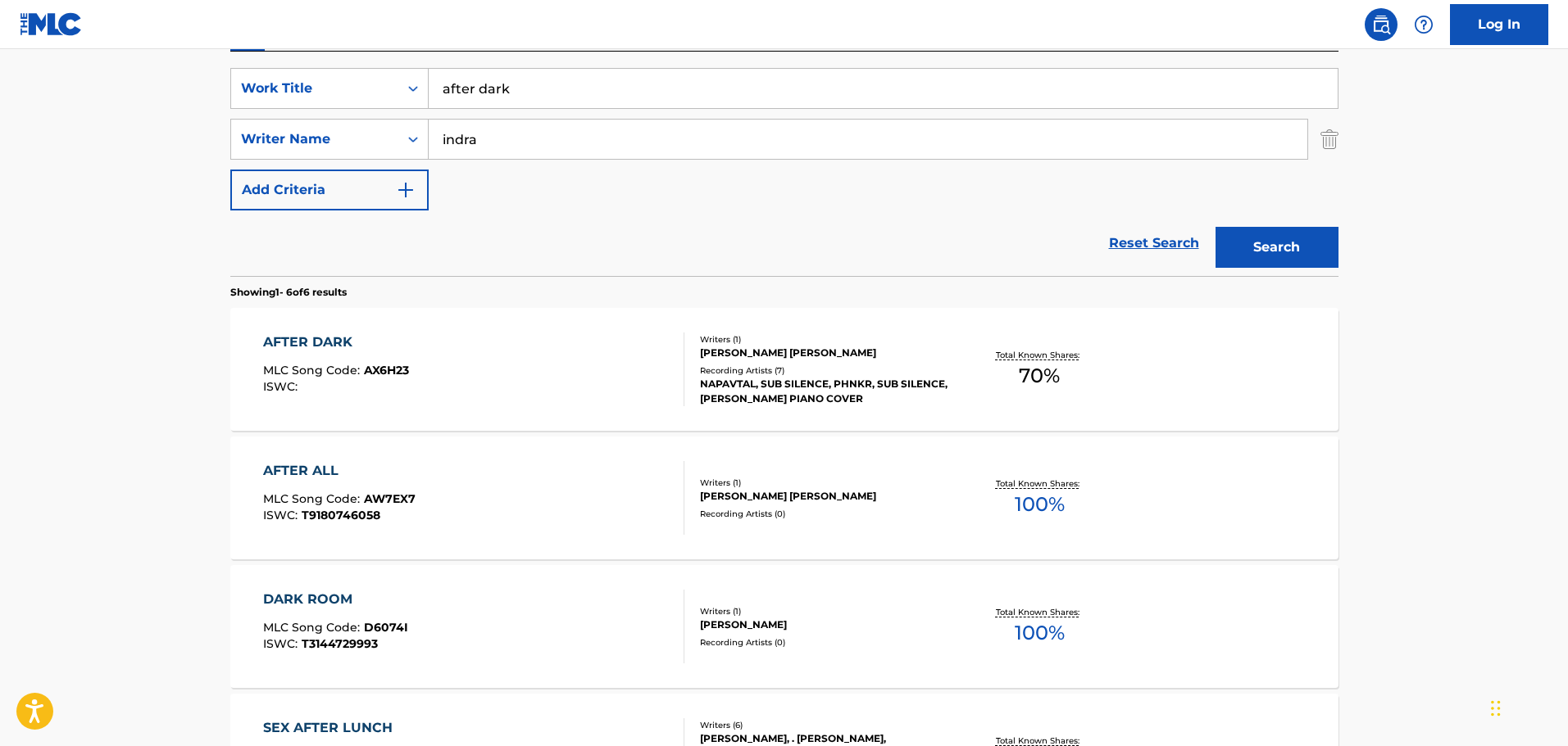
click at [634, 374] on div "AFTER DARK MLC Song Code : AX6H23 ISWC :" at bounding box center [473, 370] width 421 height 74
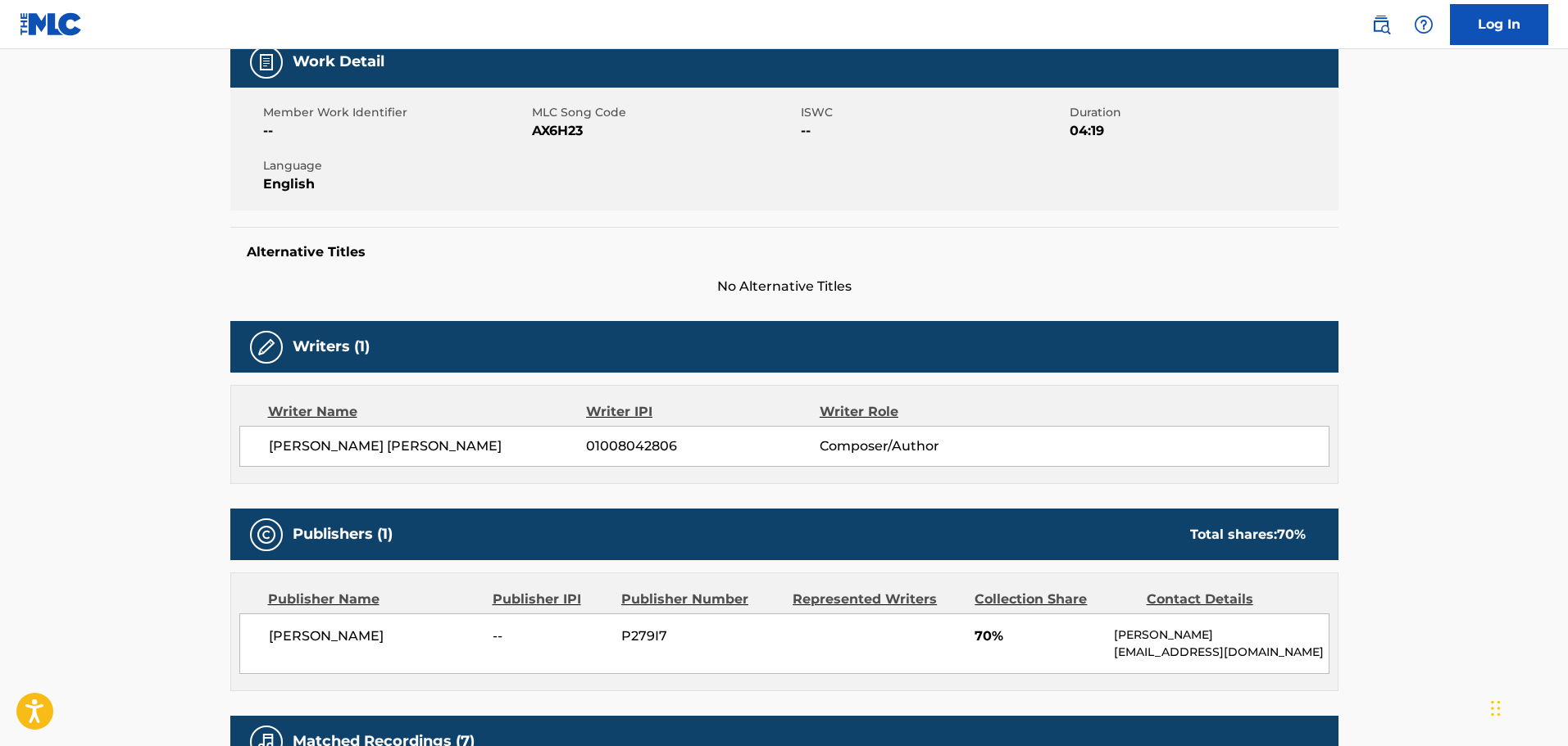
scroll to position [328, 0]
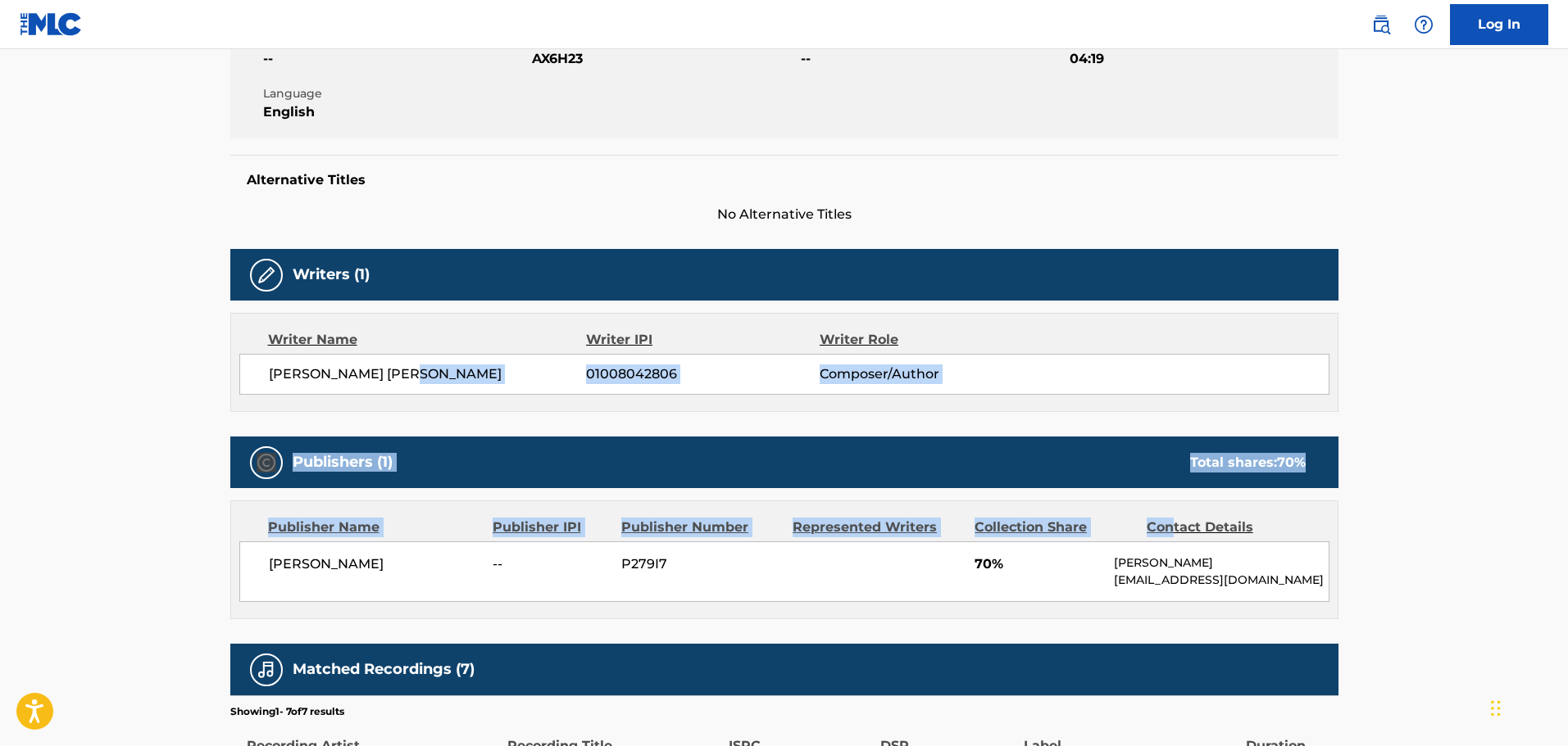
drag, startPoint x: 435, startPoint y: 366, endPoint x: 1218, endPoint y: 522, distance: 798.4
click at [1209, 518] on div "Work Detail Member Work Identifier -- MLC Song Code AX6H23 ISWC -- Duration 04:…" at bounding box center [784, 506] width 1108 height 1084
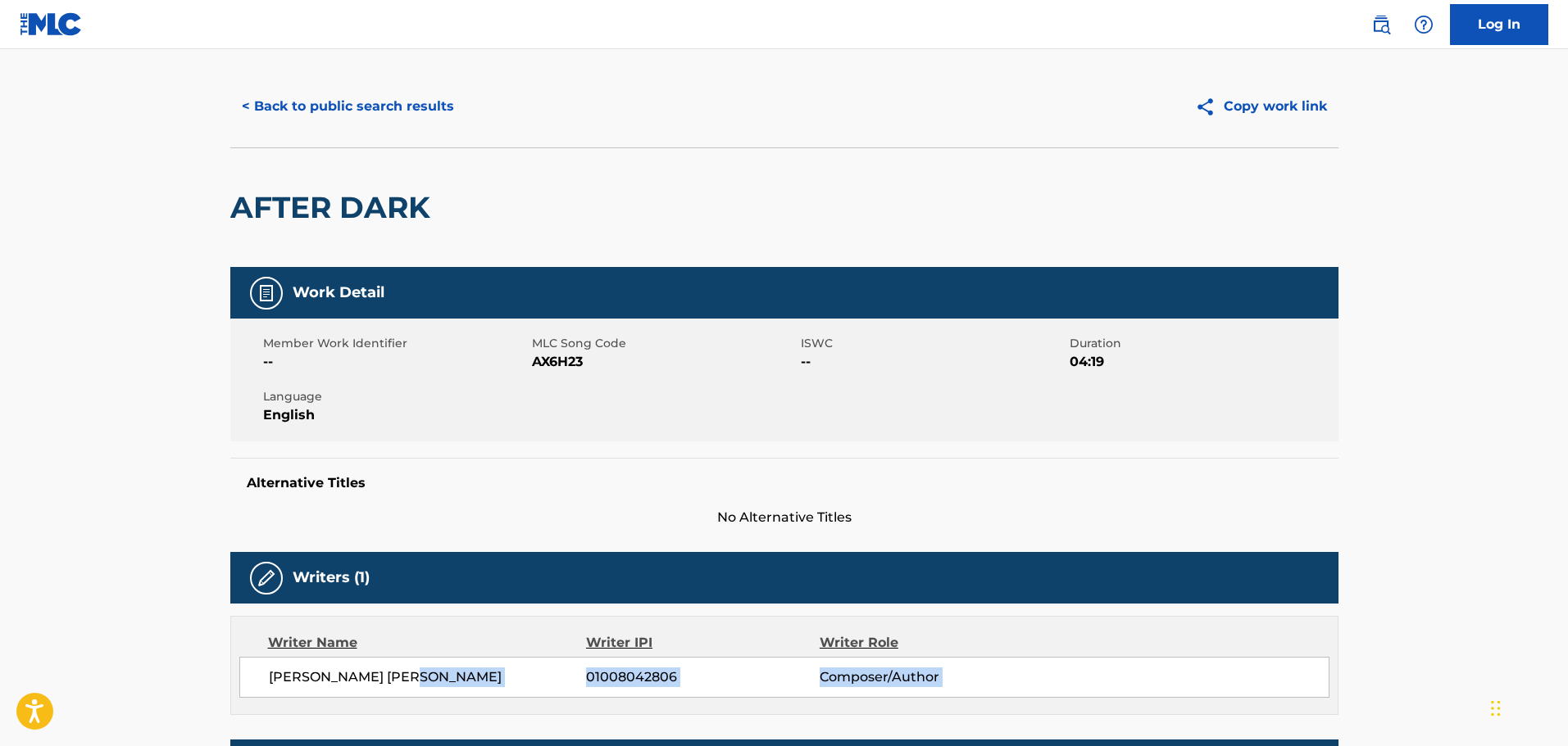
scroll to position [0, 0]
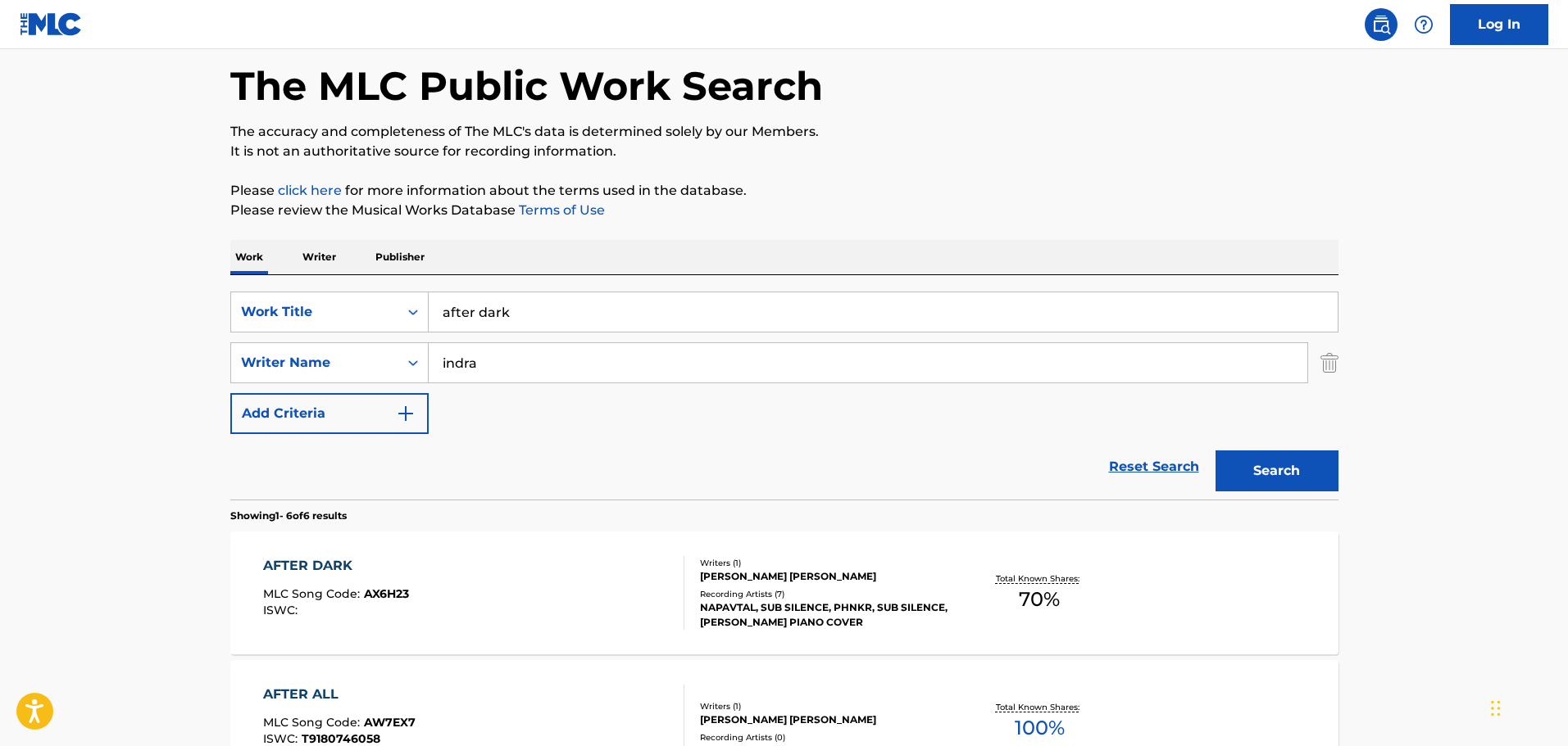
scroll to position [51, 0]
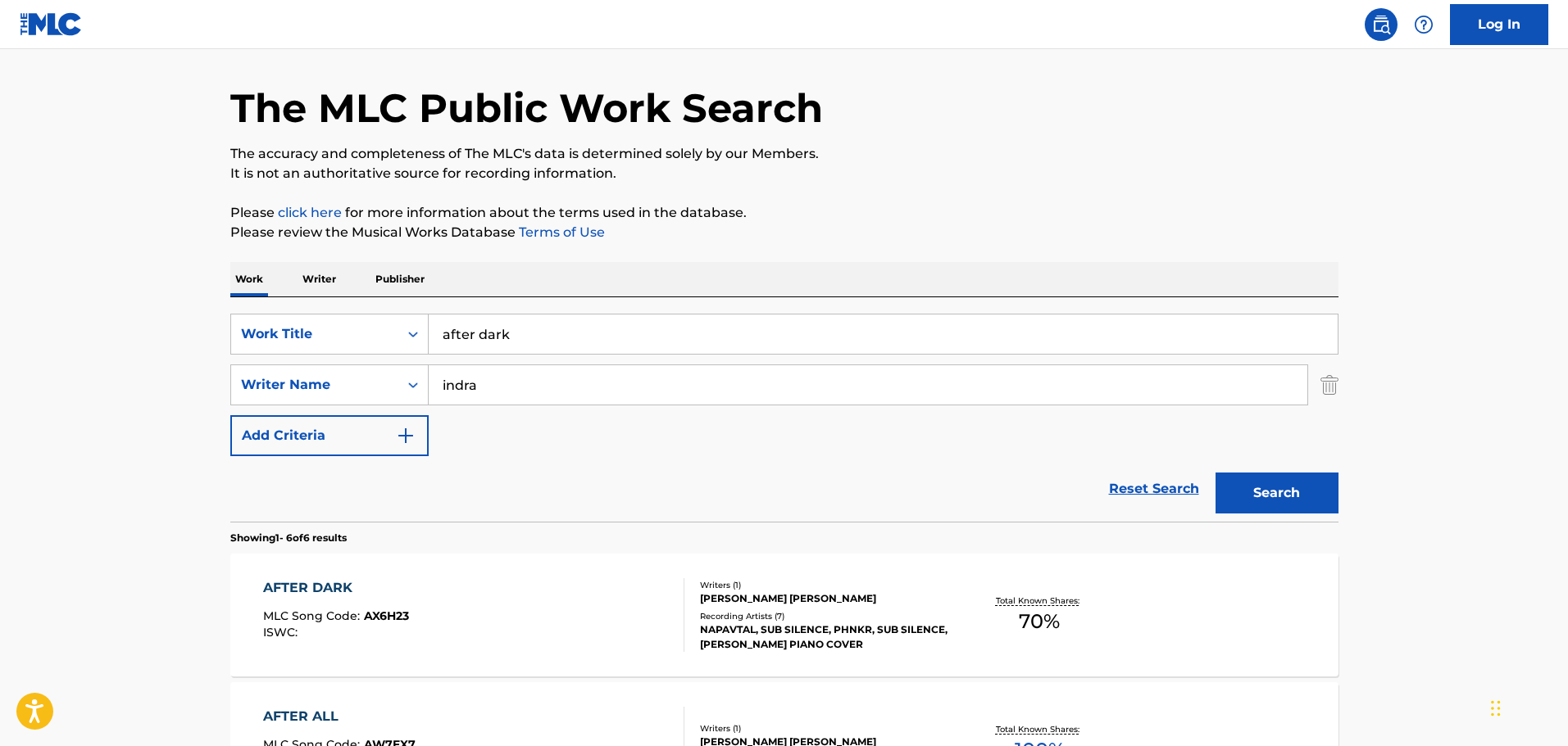
click at [448, 371] on input "indra" at bounding box center [868, 385] width 878 height 39
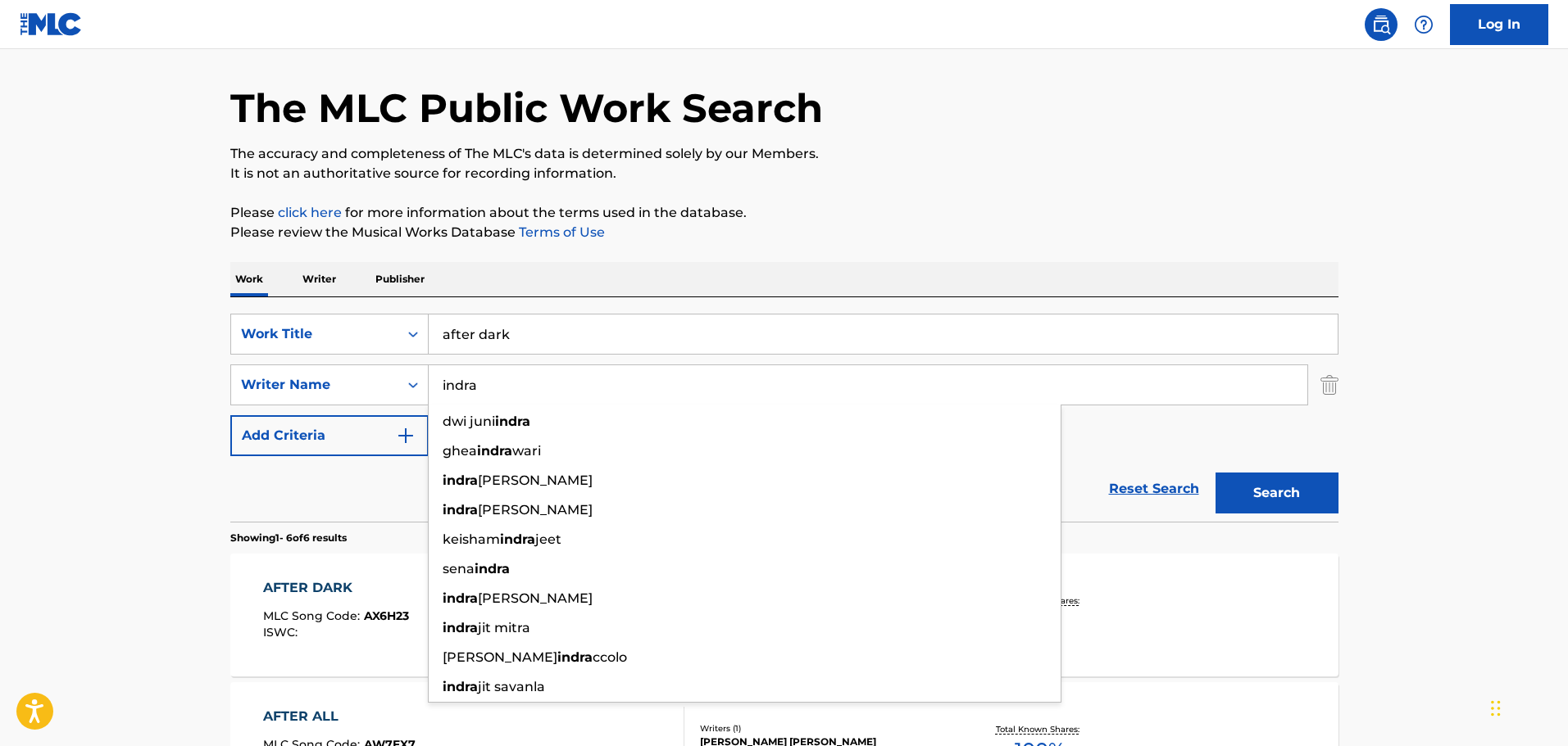
click at [532, 332] on input "after dark" at bounding box center [883, 334] width 909 height 39
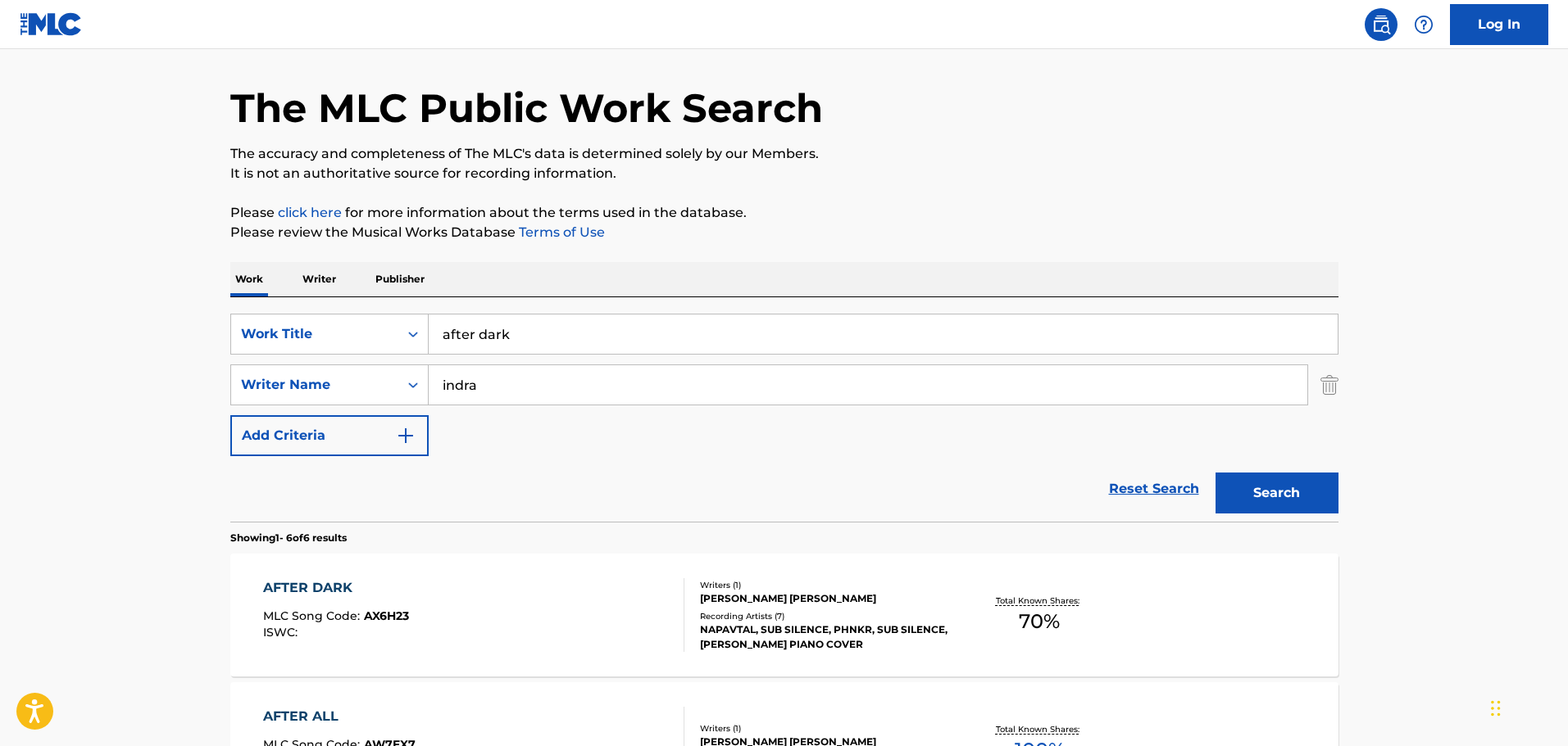
click at [532, 332] on input "after dark" at bounding box center [883, 334] width 909 height 39
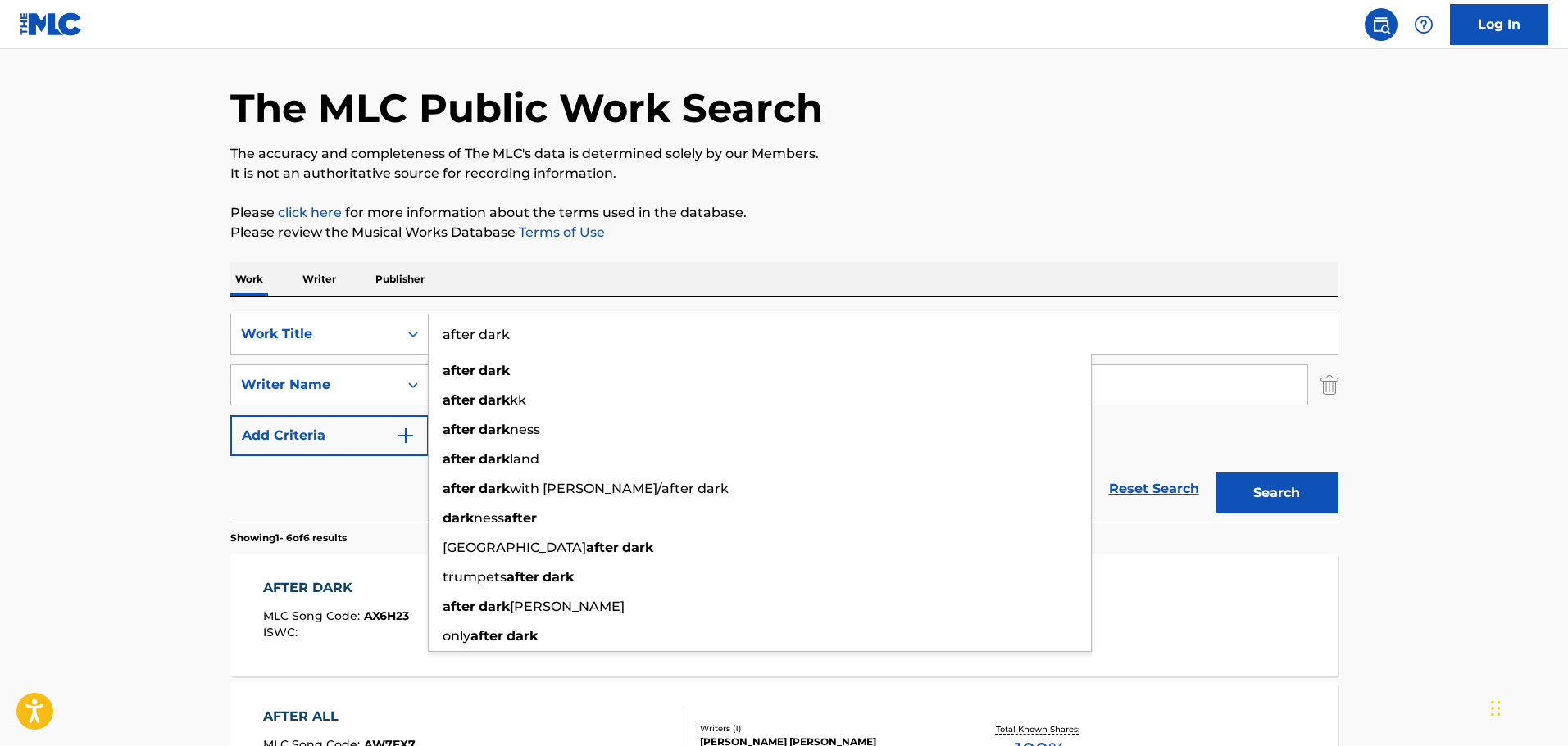
click at [124, 396] on main "The MLC Public Work Search The accuracy and completeness of The MLC's data is d…" at bounding box center [784, 701] width 1568 height 1406
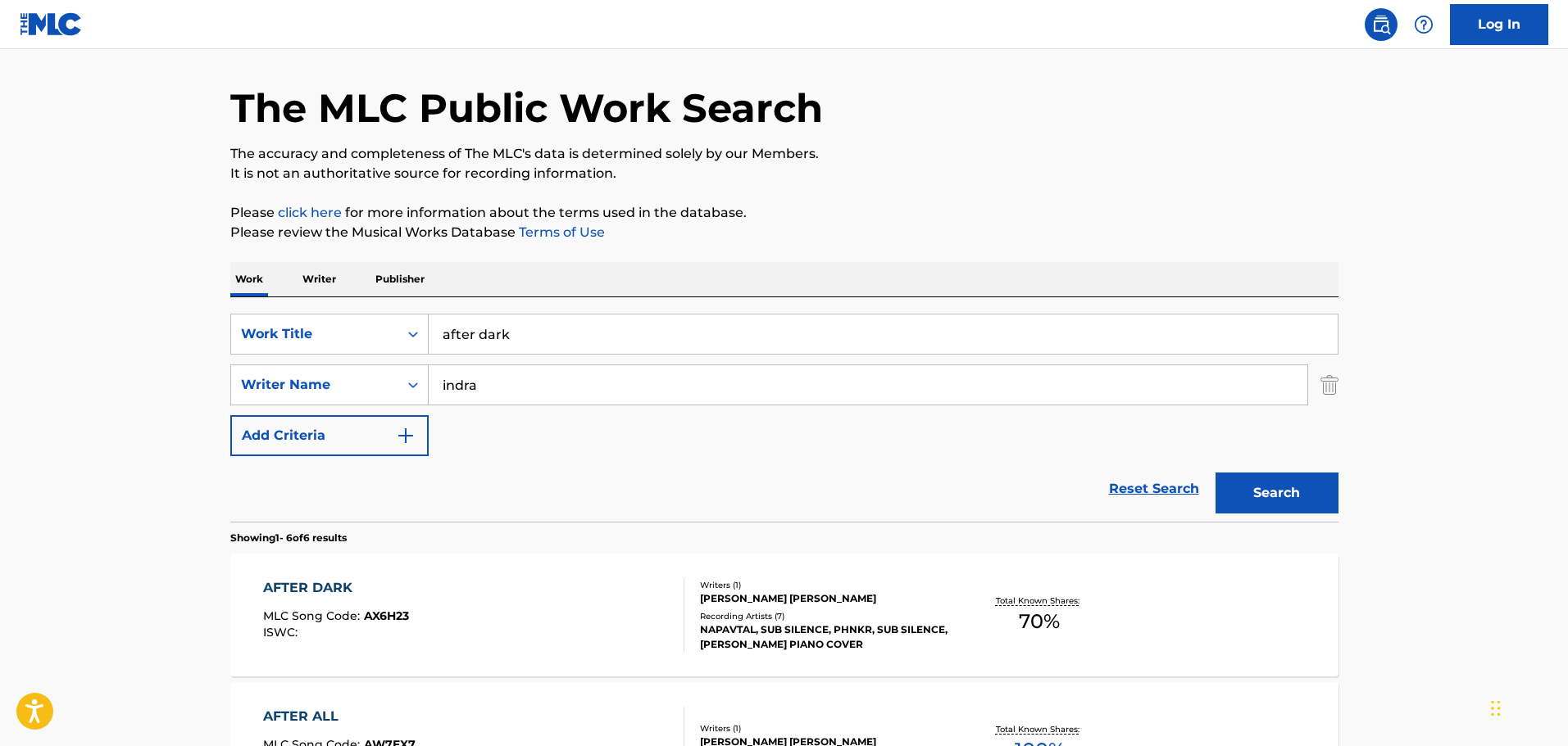
click at [545, 380] on input "indra" at bounding box center [868, 385] width 878 height 39
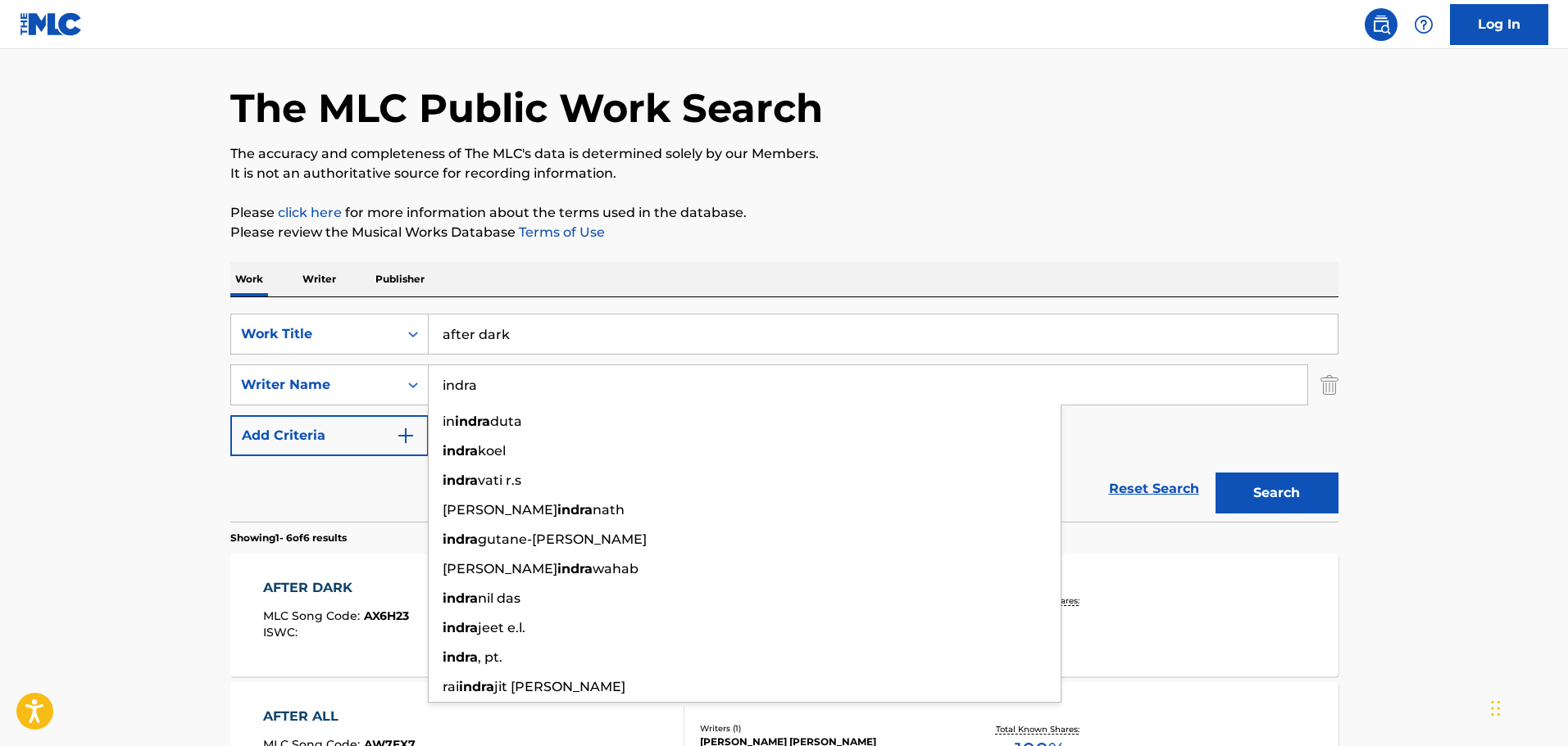
click at [134, 520] on main "The MLC Public Work Search The accuracy and completeness of The MLC's data is d…" at bounding box center [784, 701] width 1568 height 1406
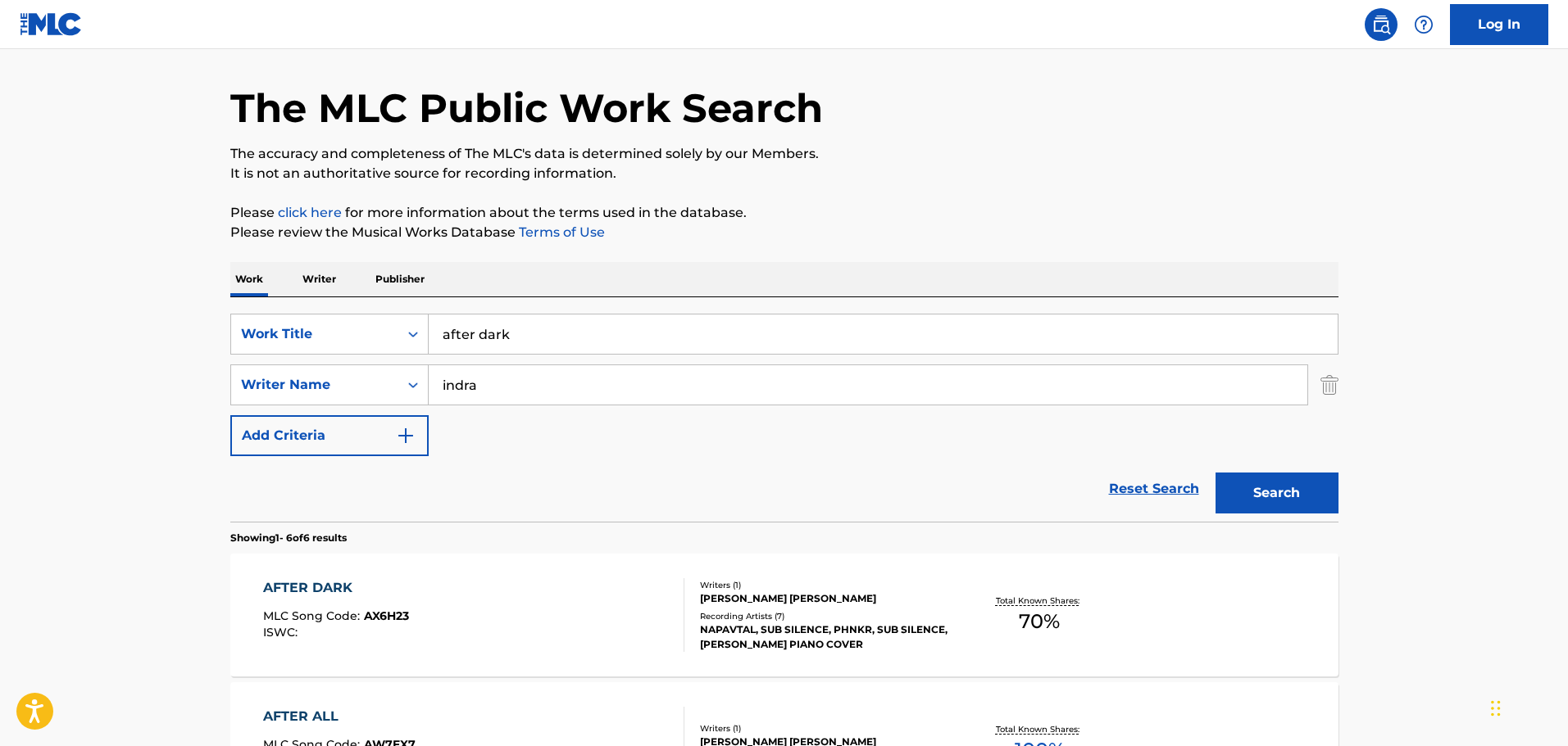
click at [827, 598] on div "MOHAMAD INDRA GERSON" at bounding box center [823, 599] width 247 height 15
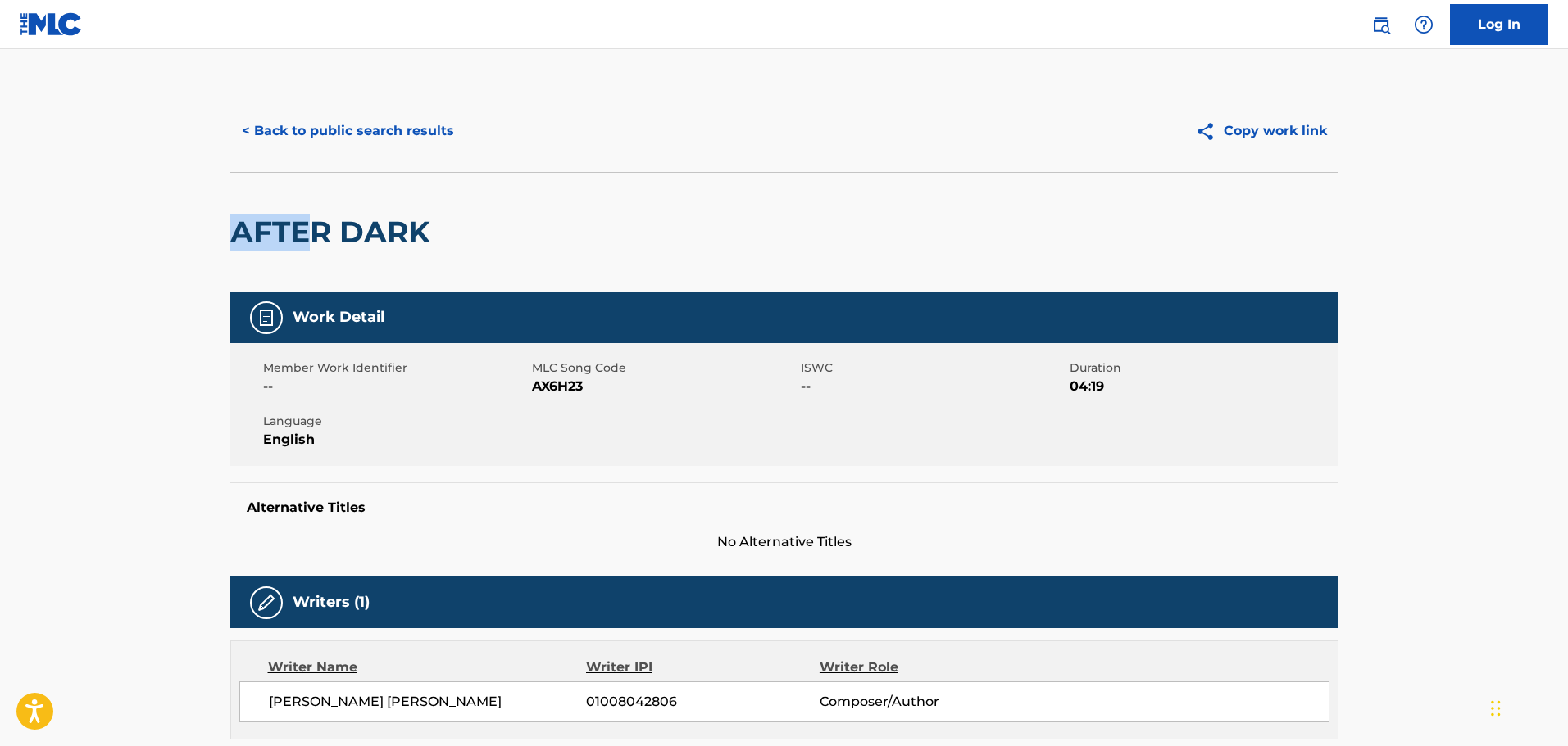
drag, startPoint x: 379, startPoint y: 235, endPoint x: 479, endPoint y: 247, distance: 100.7
click at [392, 236] on main "< Back to public search results Copy work link AFTER DARK Work Detail Member Wo…" at bounding box center [784, 724] width 1568 height 1350
click at [479, 247] on div "AFTER DARK" at bounding box center [784, 231] width 1108 height 119
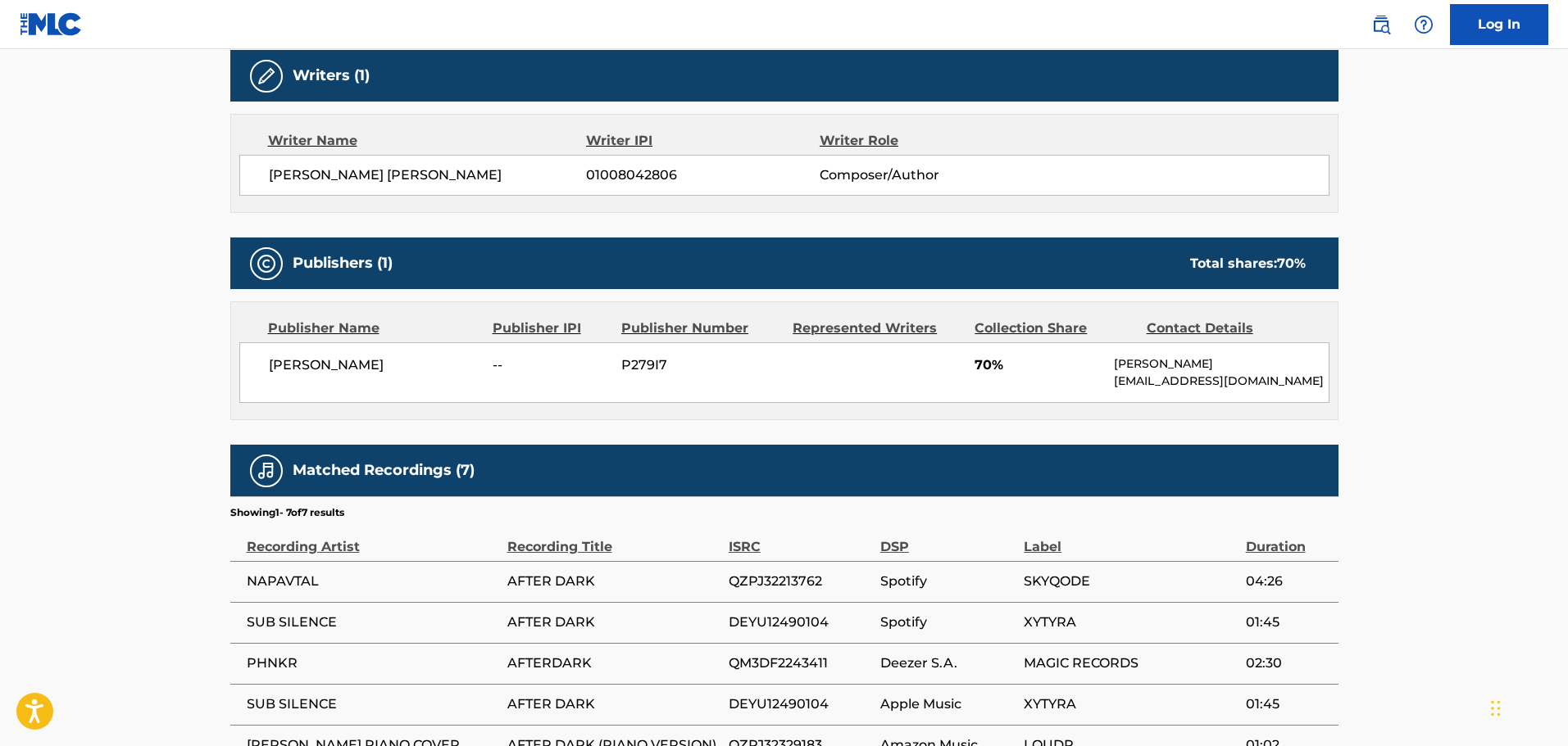
scroll to position [573, 0]
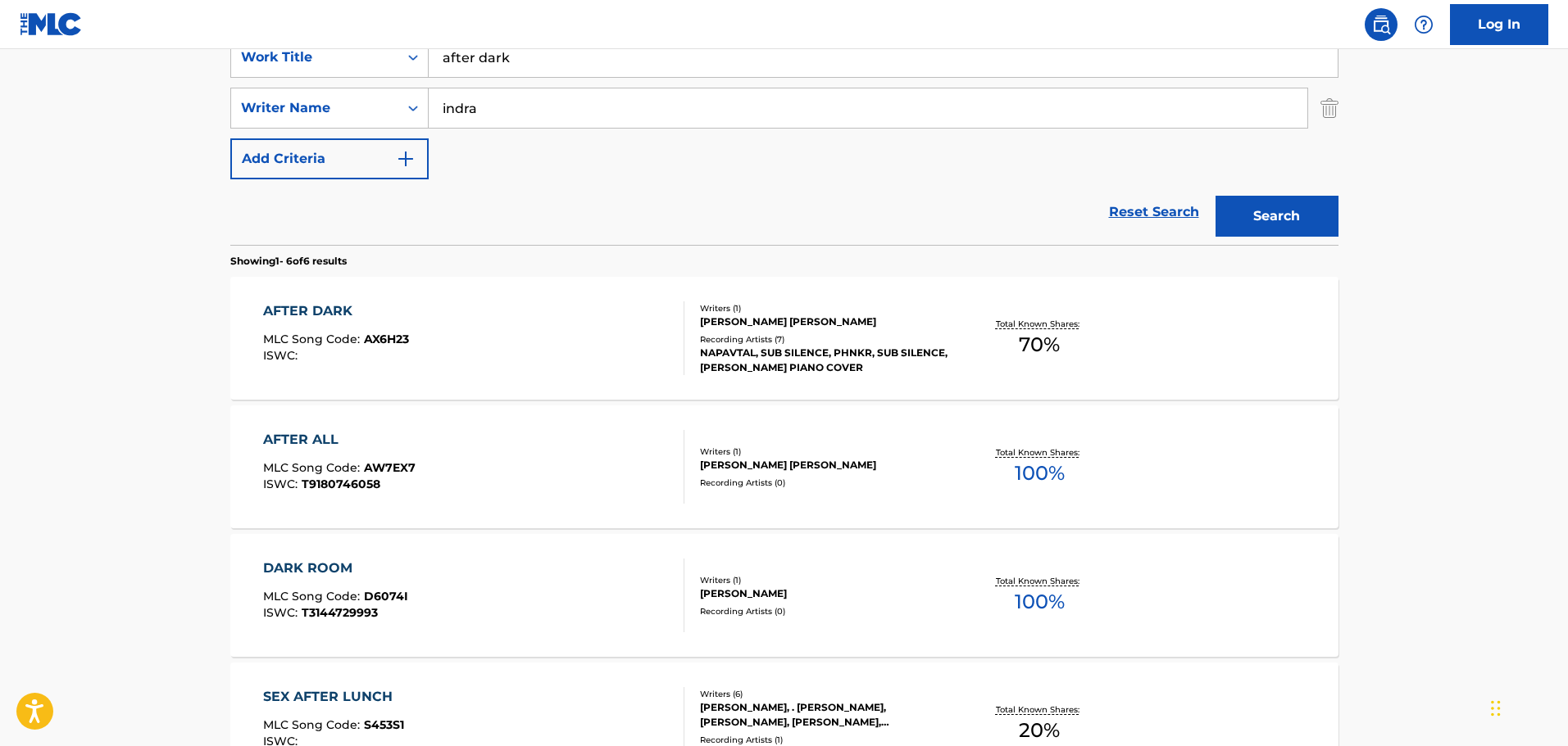
scroll to position [51, 0]
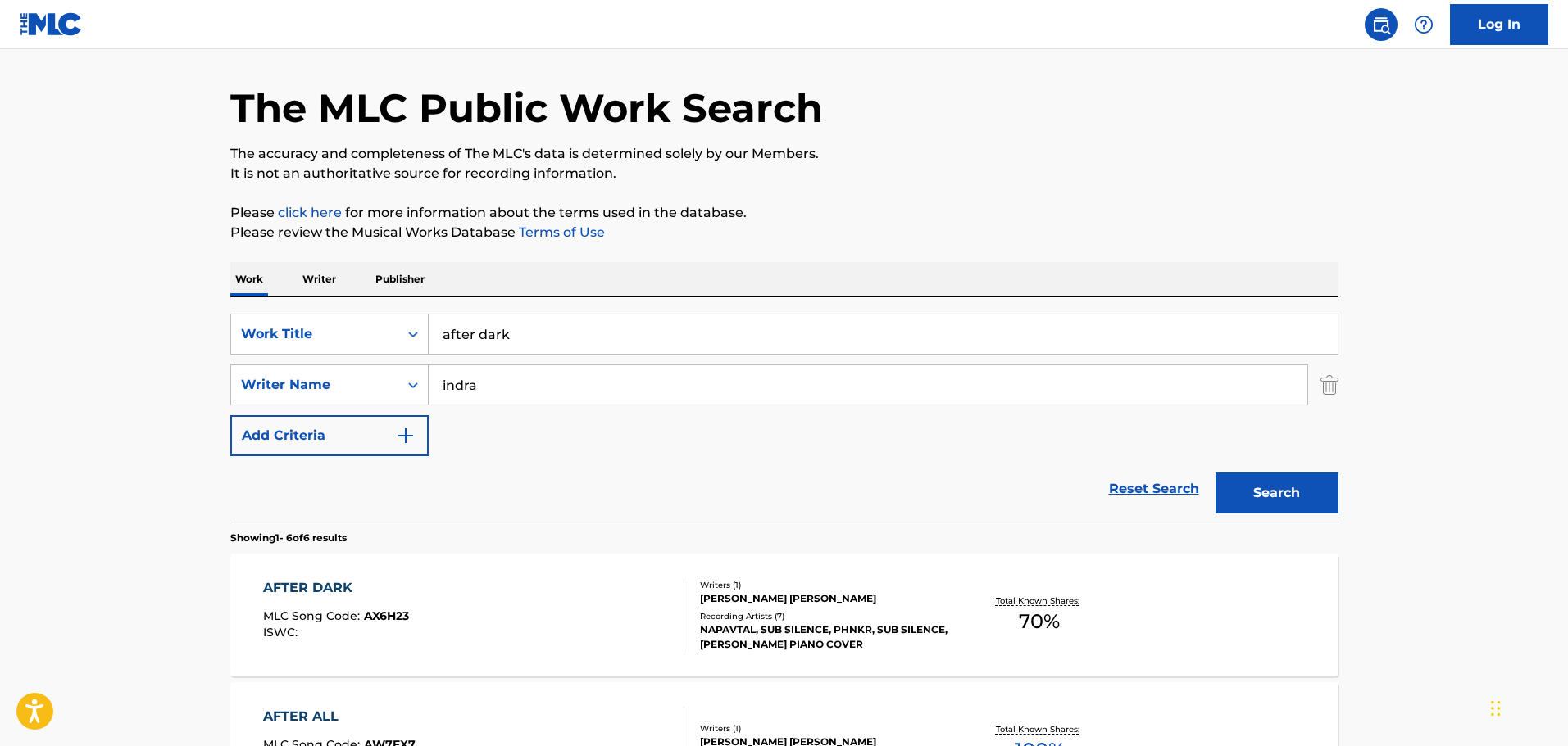
click at [591, 345] on input "after dark" at bounding box center [883, 334] width 909 height 39
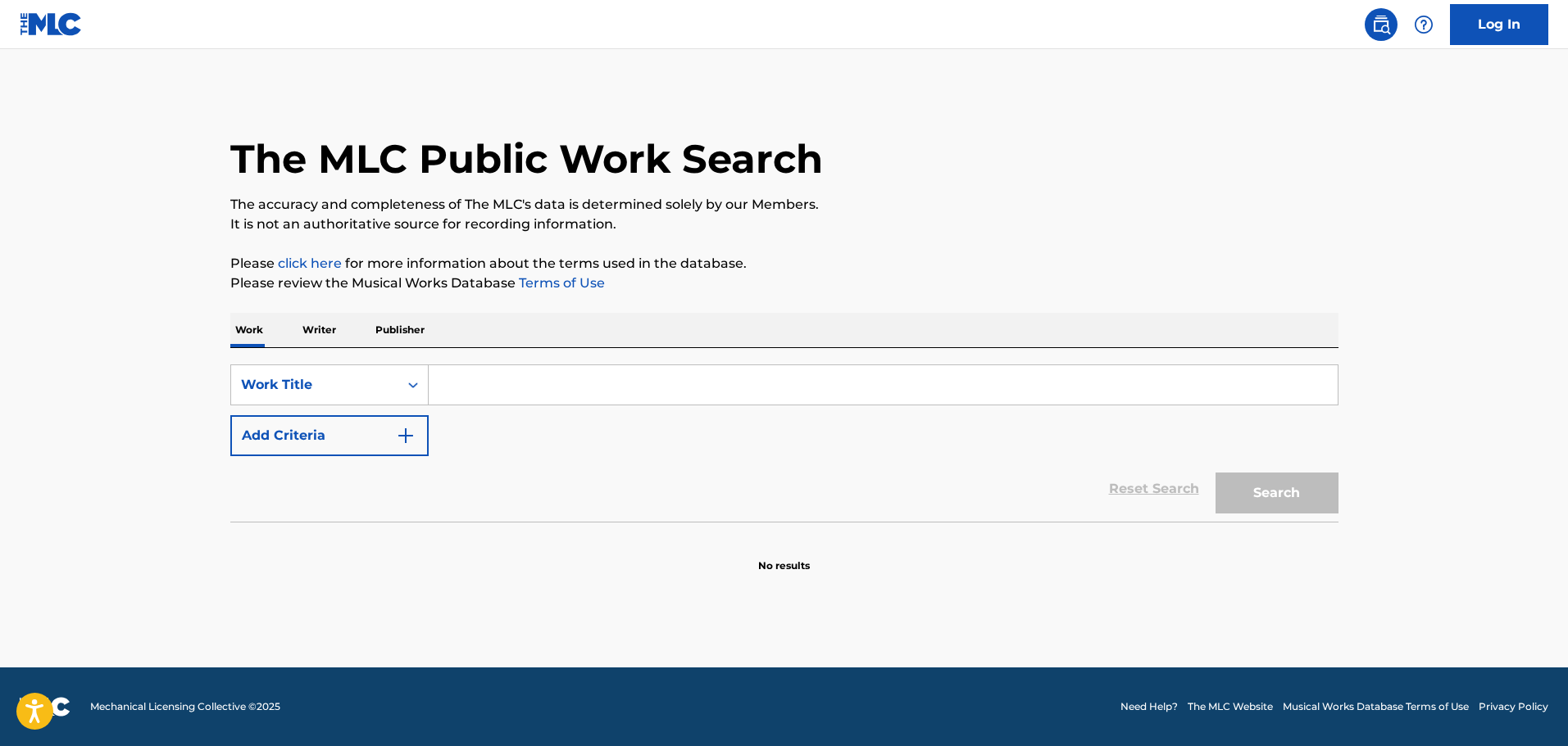
click at [517, 371] on input "Search Form" at bounding box center [883, 385] width 909 height 39
click at [513, 376] on input "Search Form" at bounding box center [883, 385] width 909 height 39
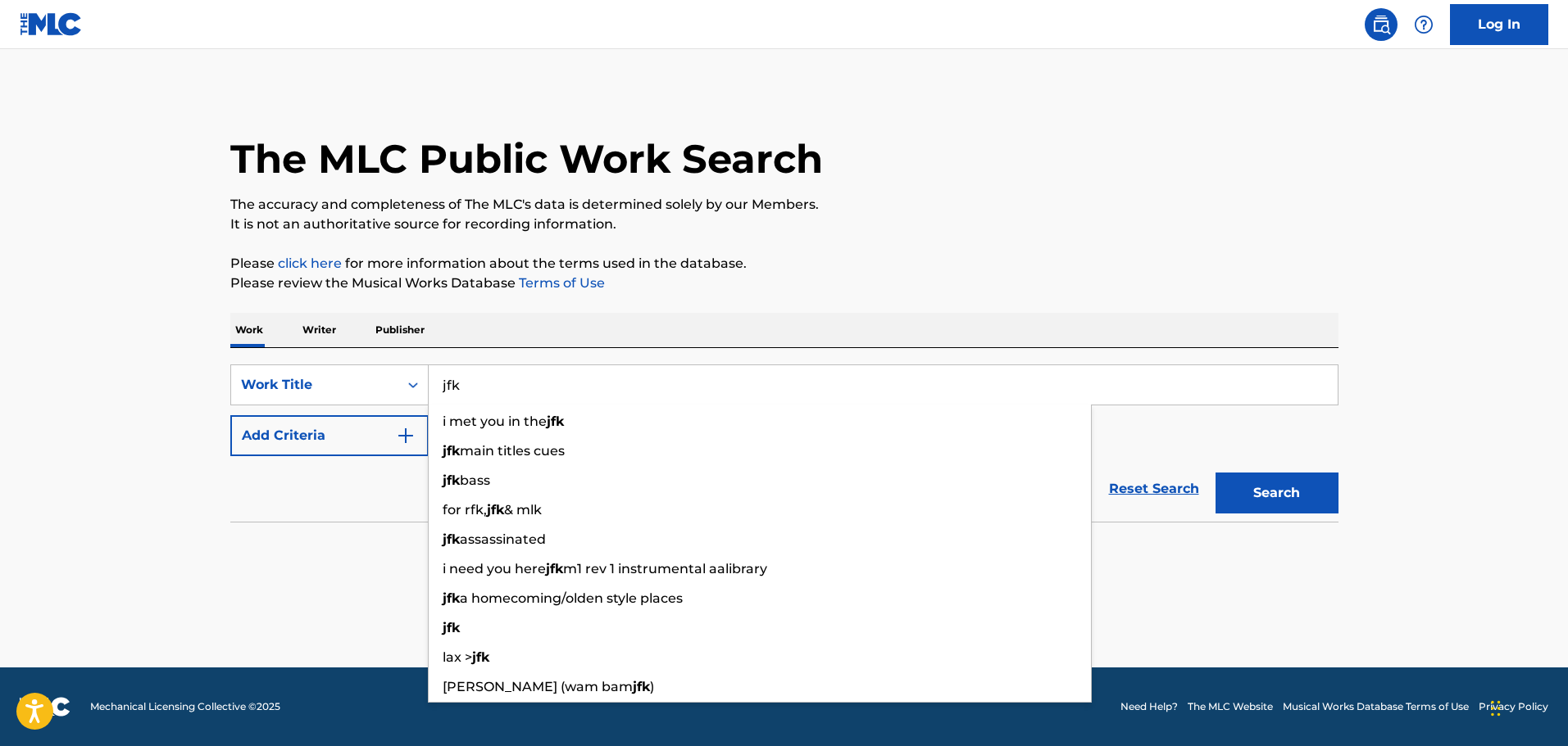
type input "jfk"
click at [399, 444] on img "Search Form" at bounding box center [405, 435] width 20 height 20
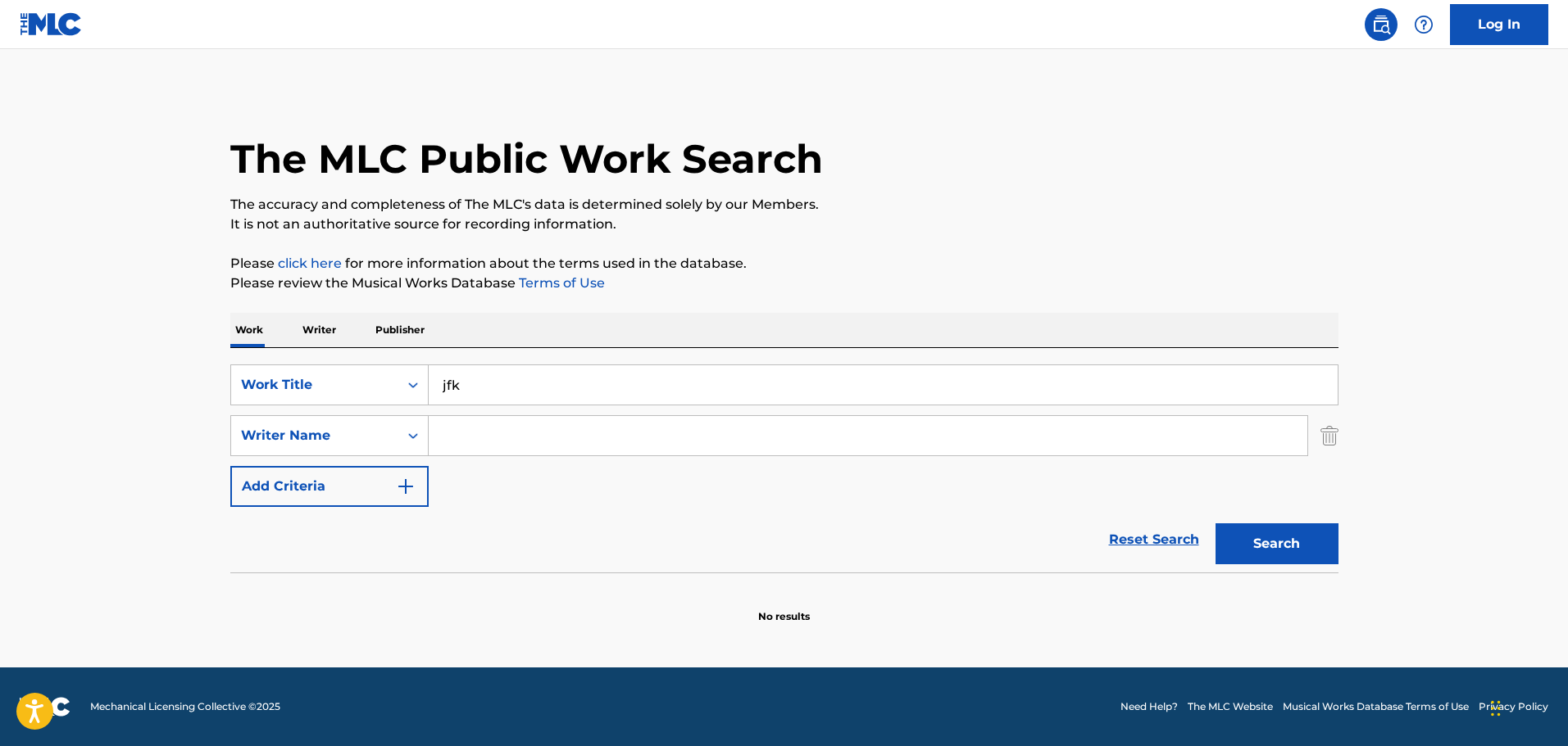
click at [501, 438] on input "Search Form" at bounding box center [868, 435] width 878 height 39
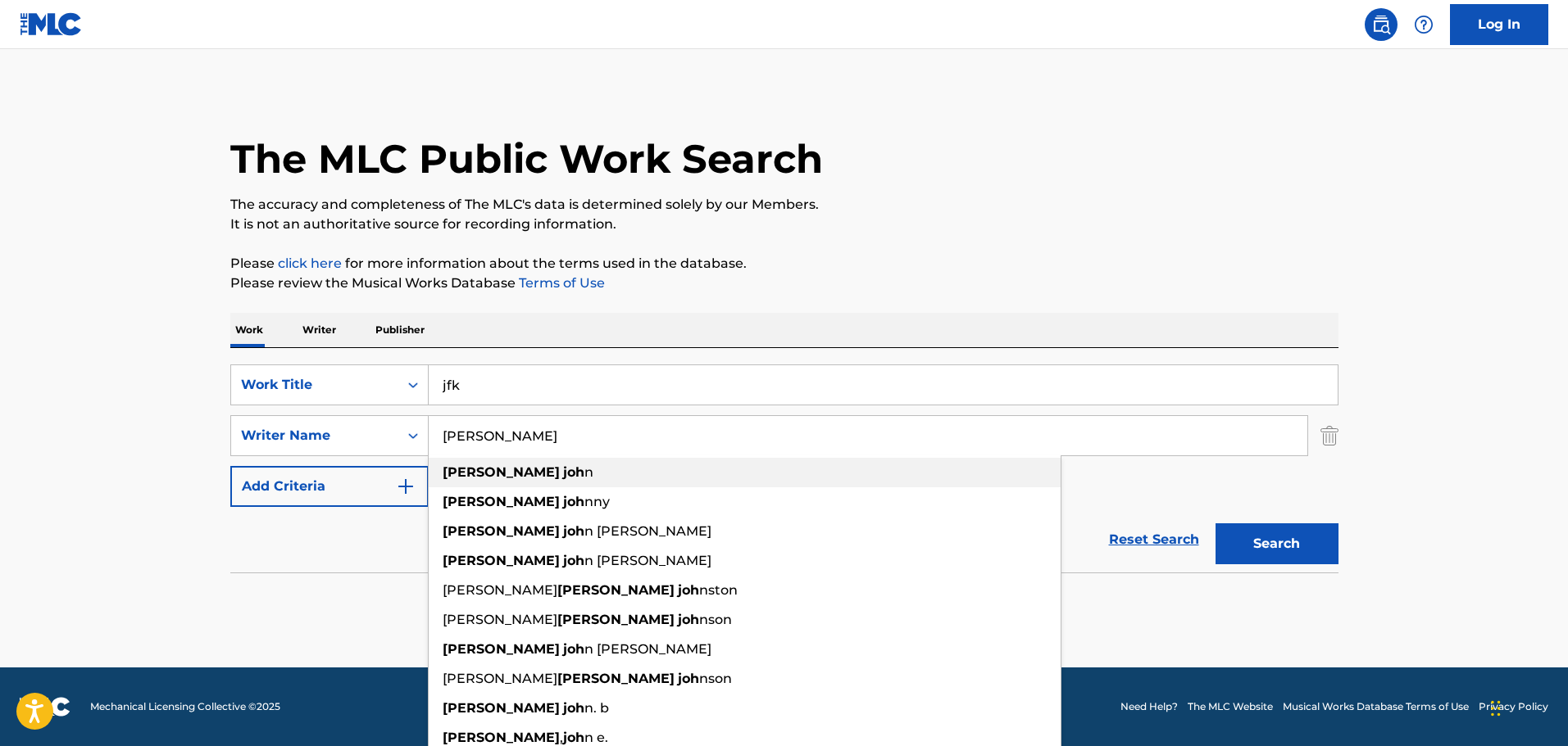
click at [579, 460] on div "williams joh n" at bounding box center [744, 473] width 632 height 29
type input "williams john"
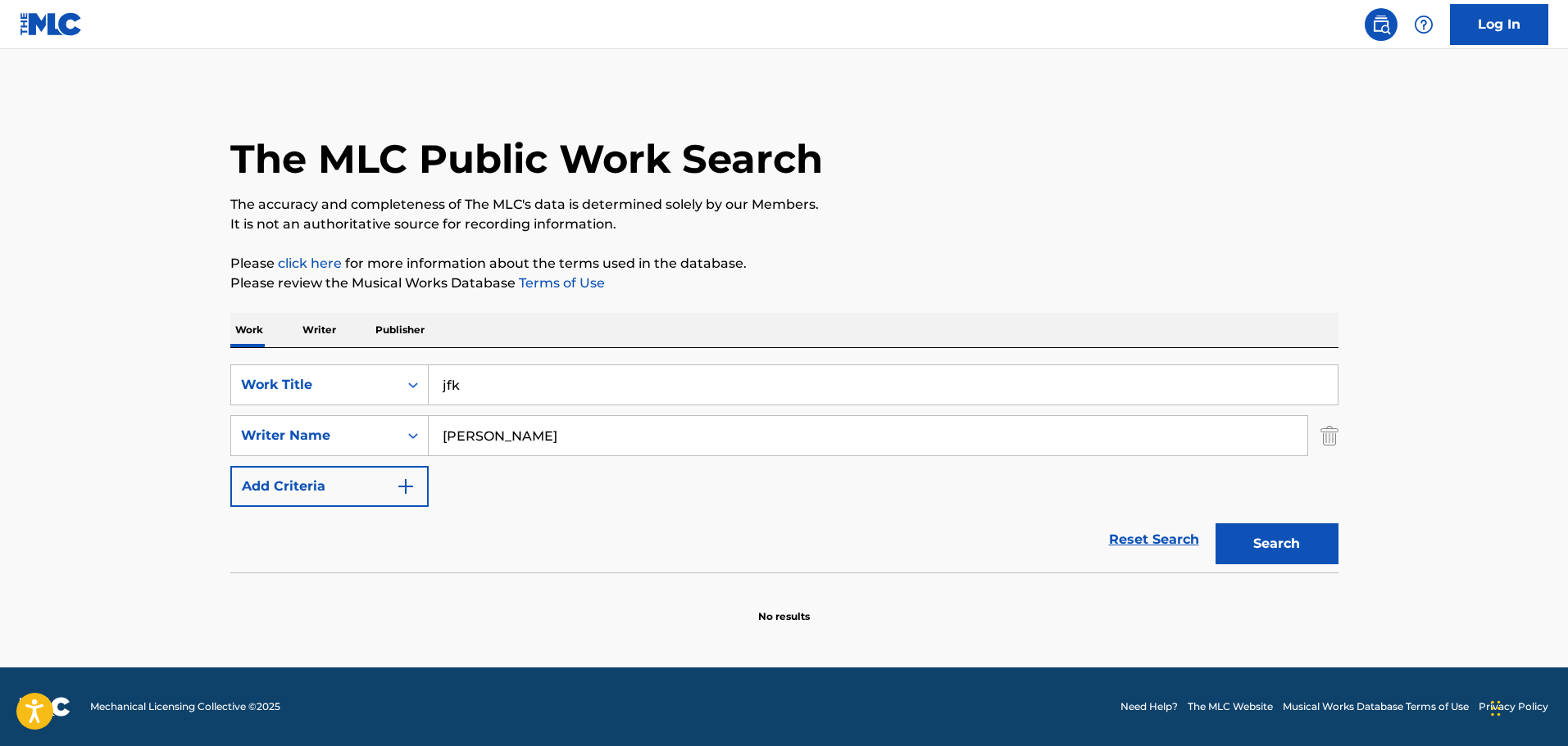
click at [1295, 542] on button "Search" at bounding box center [1277, 544] width 123 height 41
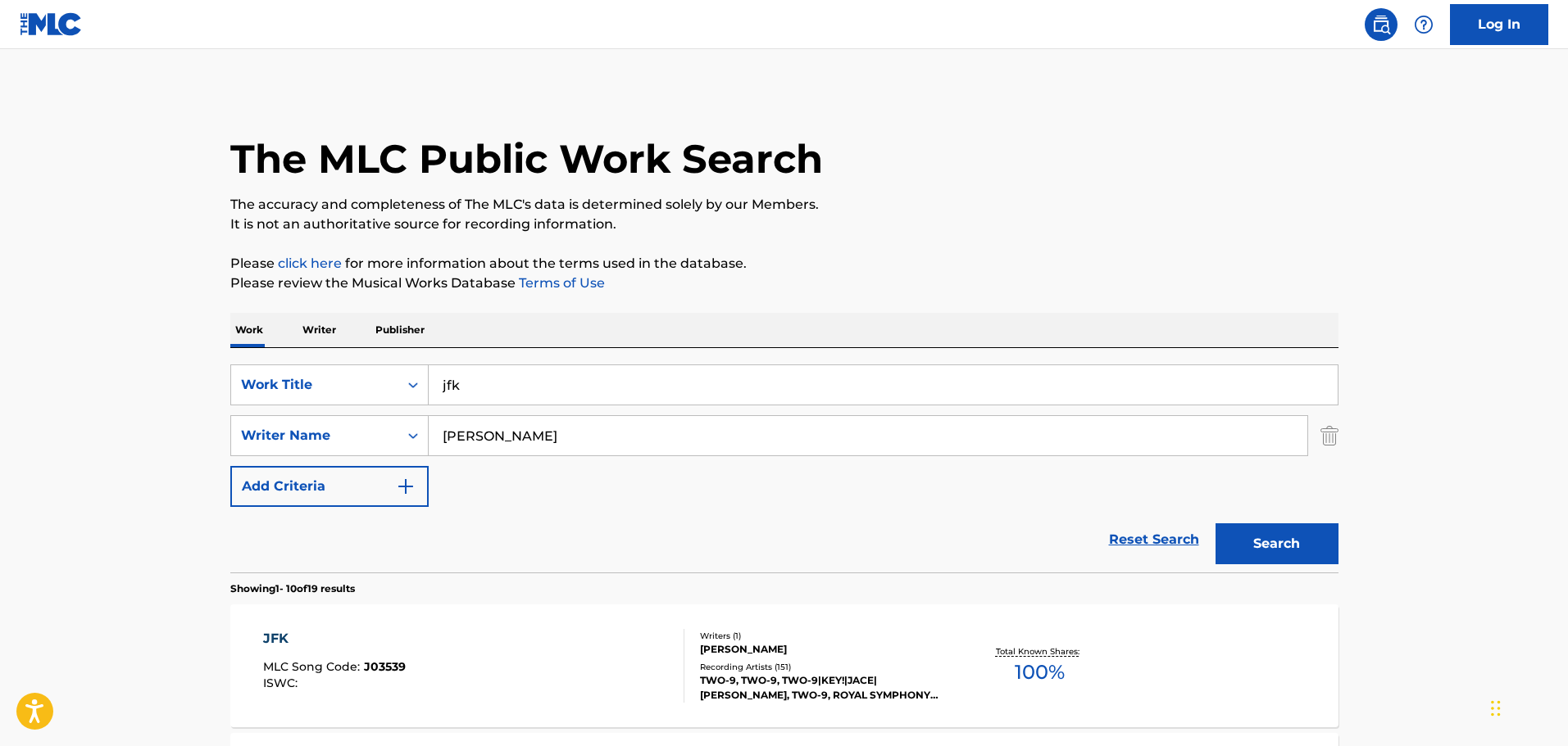
click at [546, 694] on div "JFK MLC Song Code : J03539 ISWC :" at bounding box center [473, 666] width 421 height 74
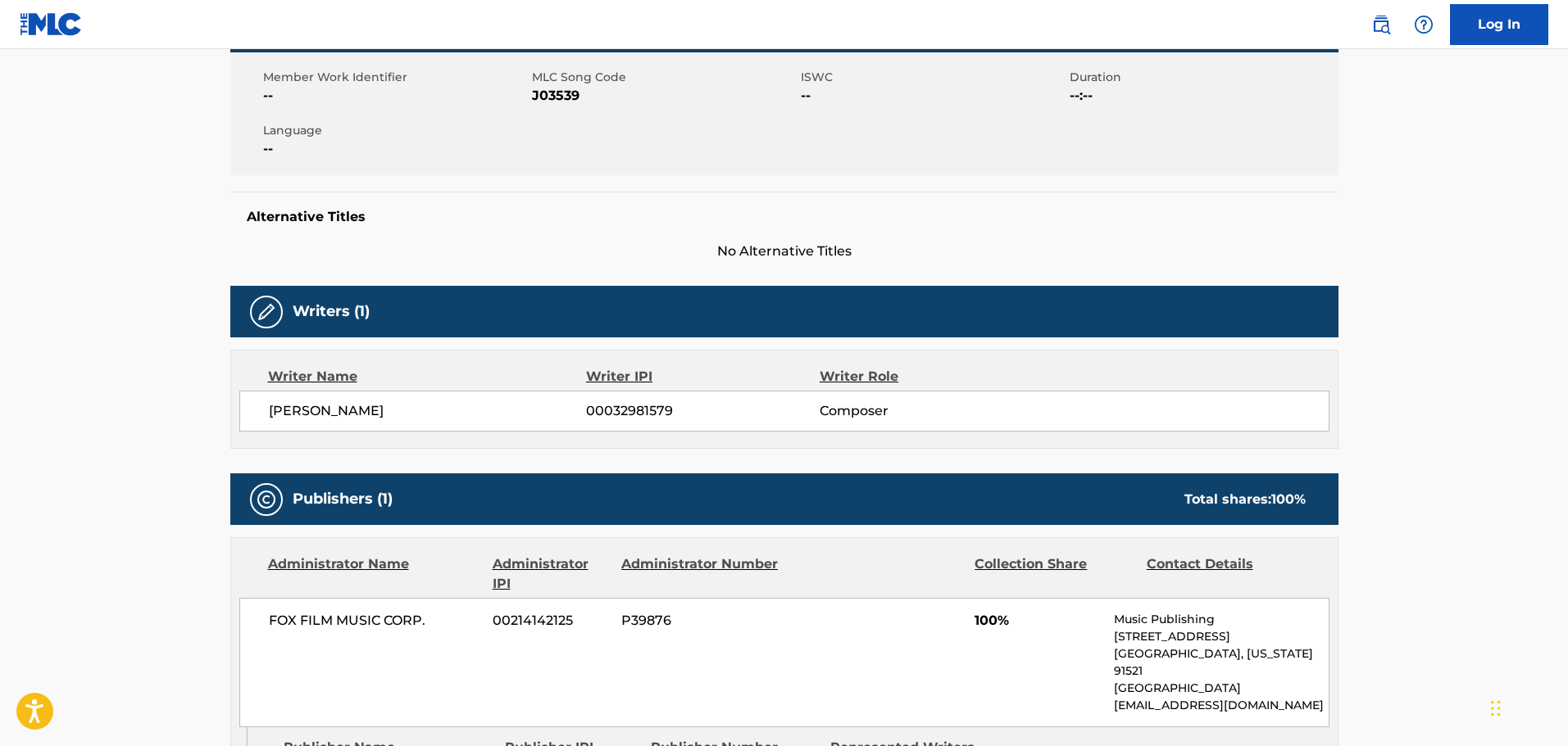
scroll to position [328, 0]
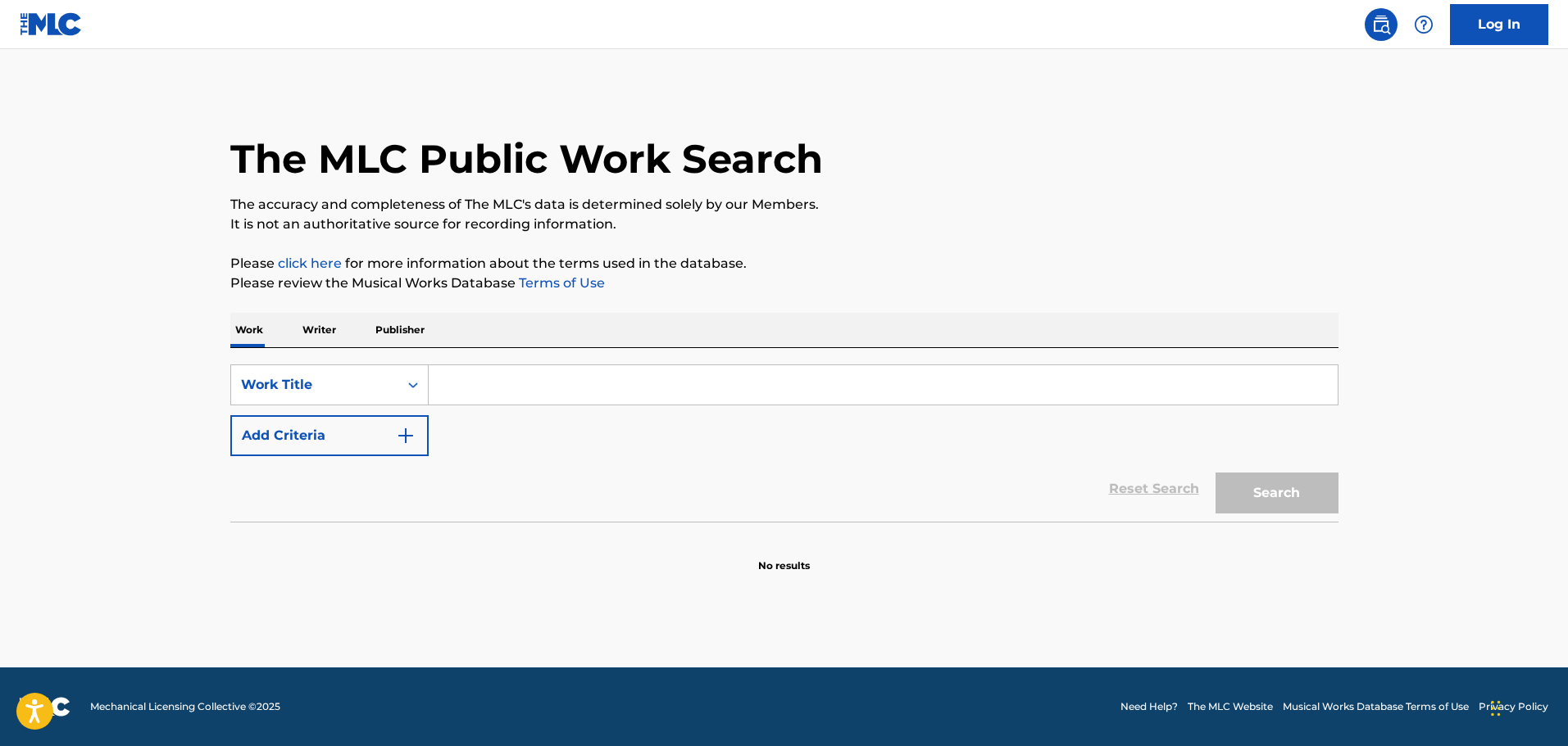
click at [465, 378] on input "Search Form" at bounding box center [883, 385] width 909 height 39
paste input "The Way That You Wander"
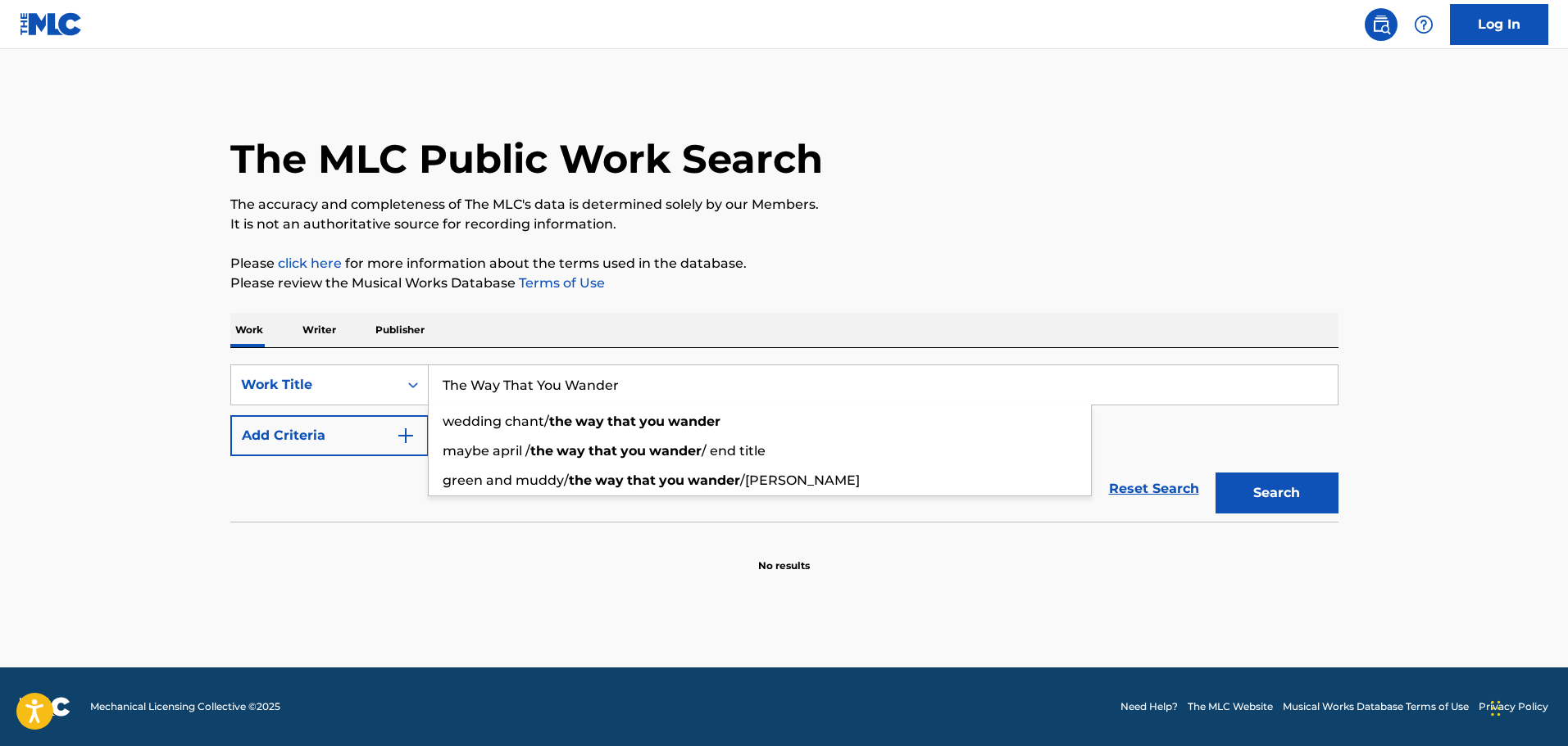
type input "The Way That You Wander"
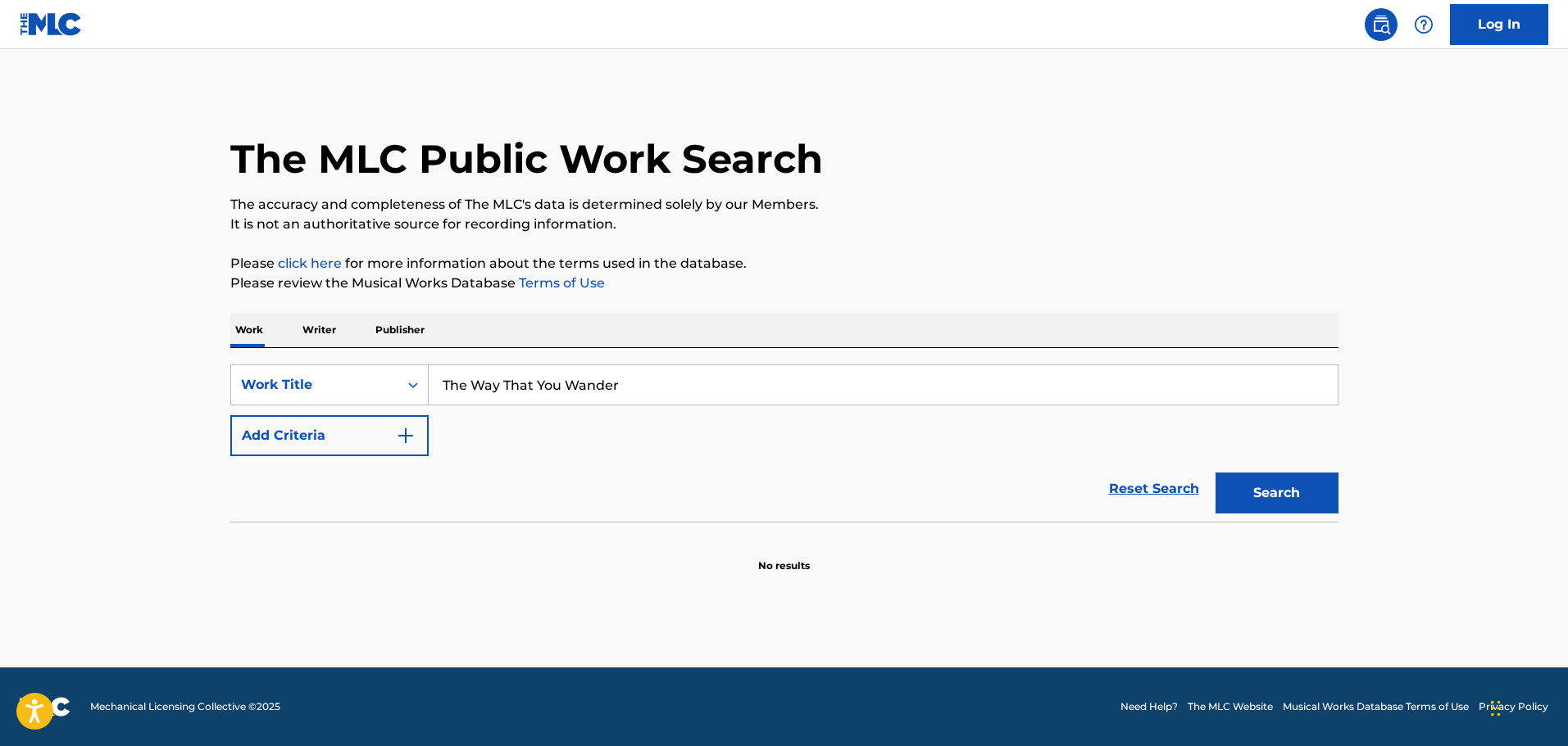
click at [201, 584] on main "The MLC Public Work Search The accuracy and completeness of The MLC's data is d…" at bounding box center [784, 357] width 1568 height 618
click at [425, 460] on div "Reset Search Search" at bounding box center [784, 488] width 1108 height 65
click at [431, 446] on div "SearchWithCriteriab06e9855-864c-4051-834a-af2b220c0cfa Work Title The Way That …" at bounding box center [784, 410] width 1108 height 92
click at [404, 437] on img "Search Form" at bounding box center [405, 435] width 20 height 20
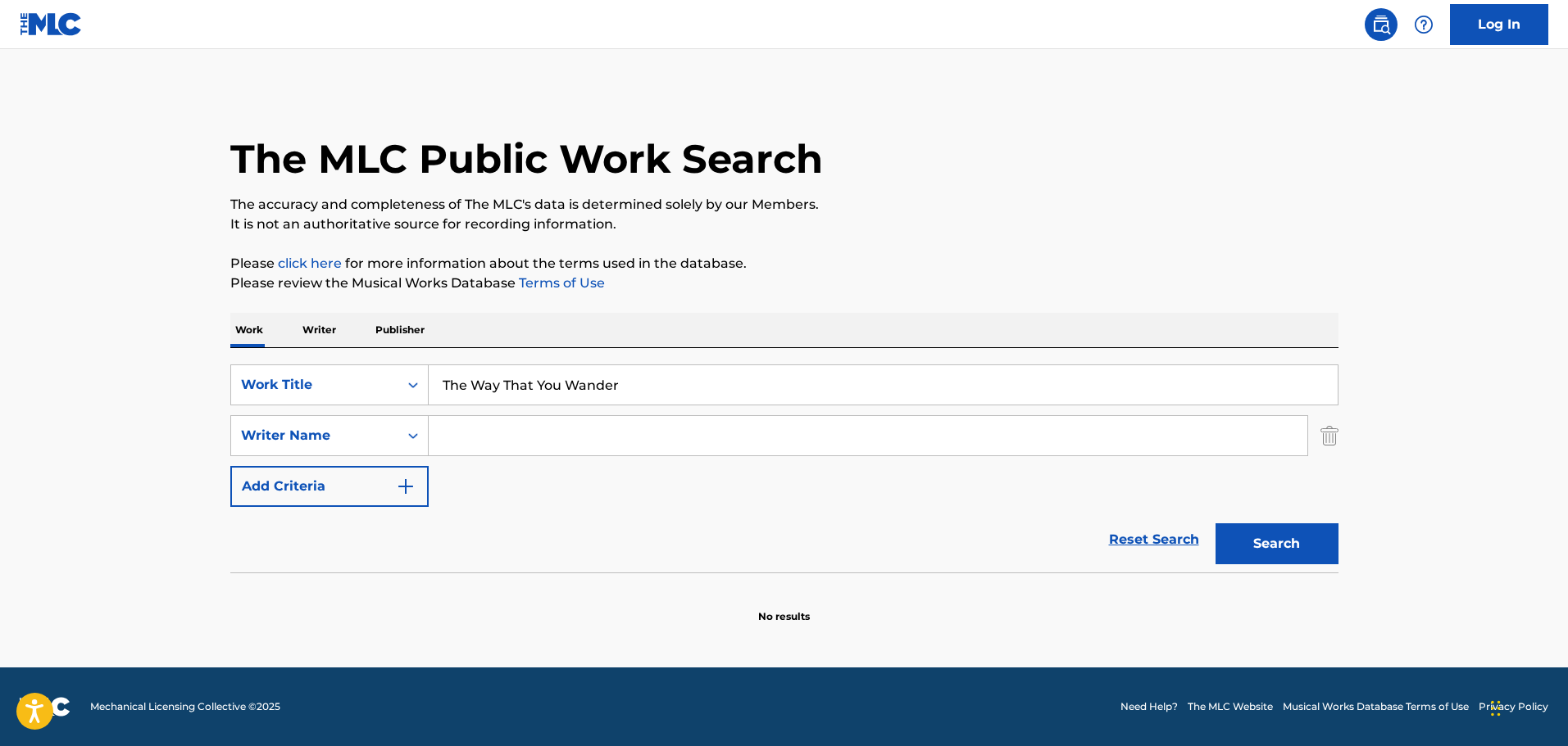
click at [486, 431] on input "Search Form" at bounding box center [868, 435] width 878 height 39
click at [1304, 560] on button "Search" at bounding box center [1277, 544] width 123 height 41
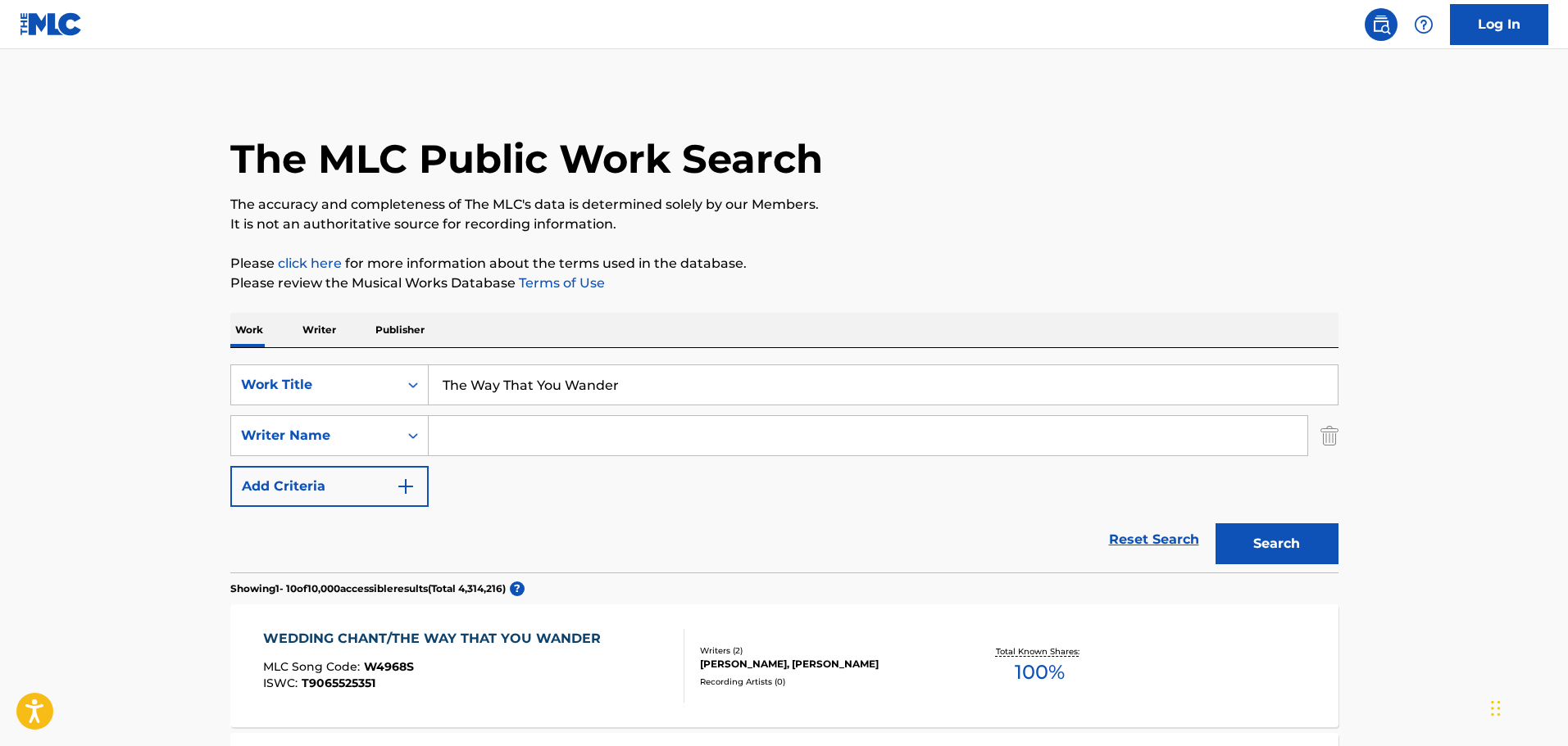
click at [511, 639] on div "WEDDING CHANT/THE WAY THAT YOU WANDER" at bounding box center [436, 639] width 346 height 20
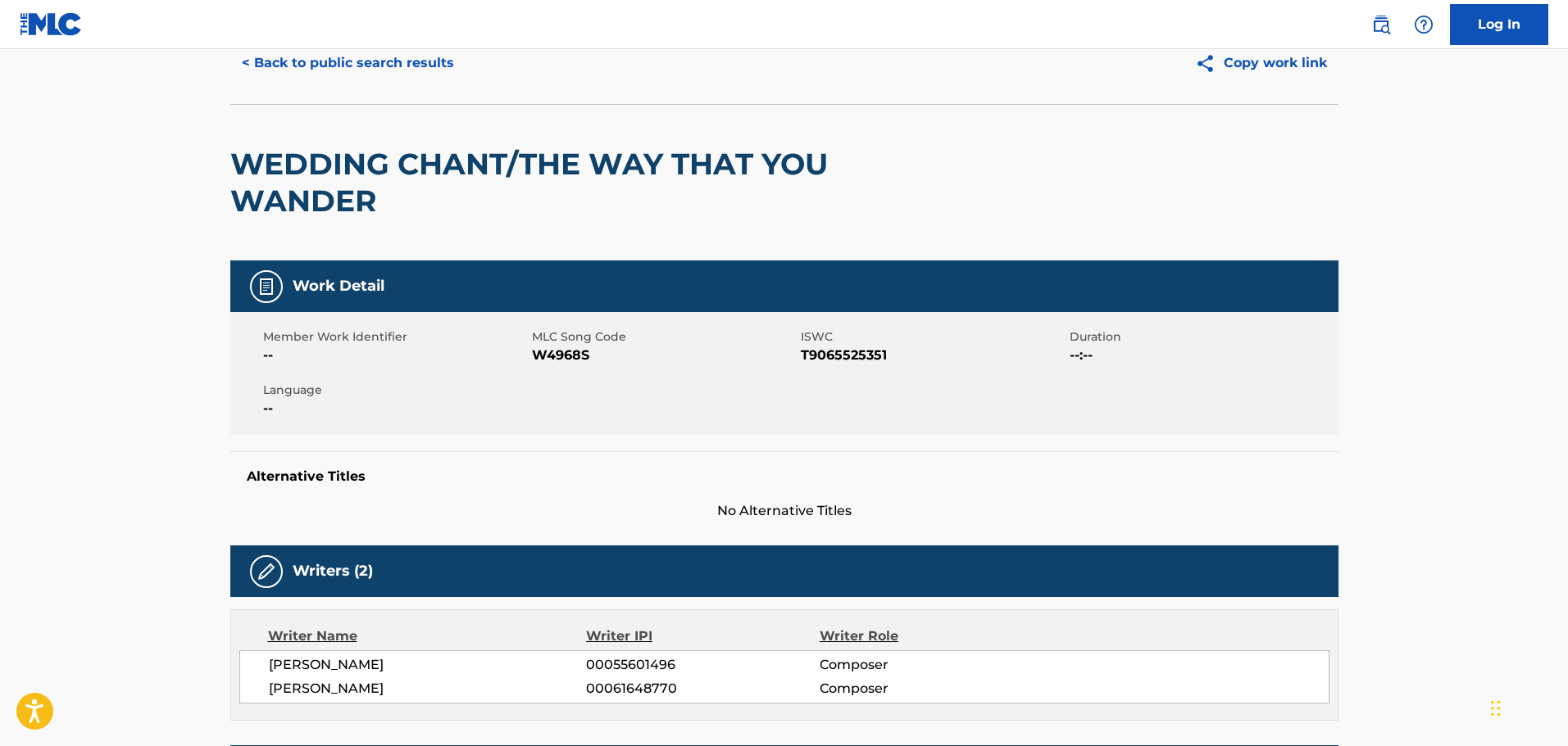
scroll to position [82, 0]
